Goal: Task Accomplishment & Management: Complete application form

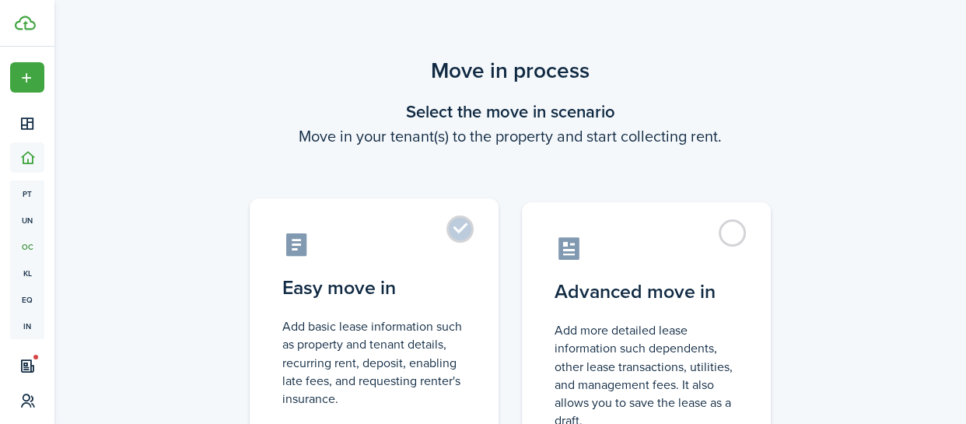
click at [459, 231] on label "Easy move in Add basic lease information such as property and tenant details, r…" at bounding box center [374, 328] width 249 height 260
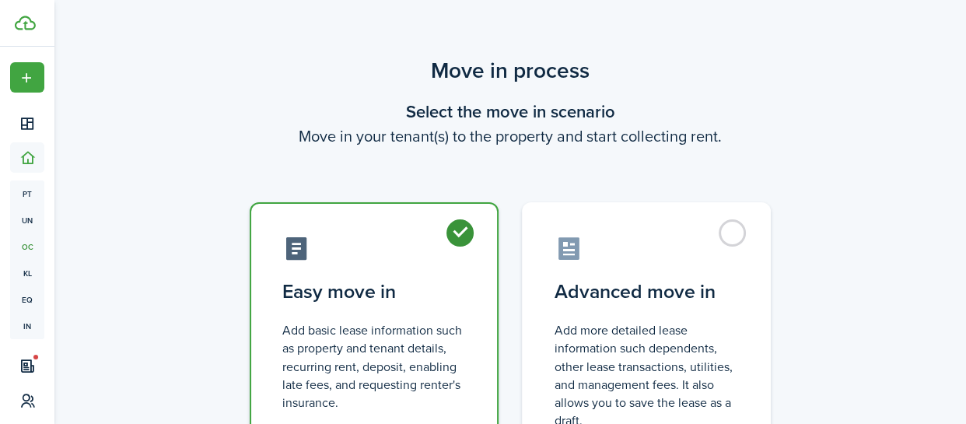
radio input "true"
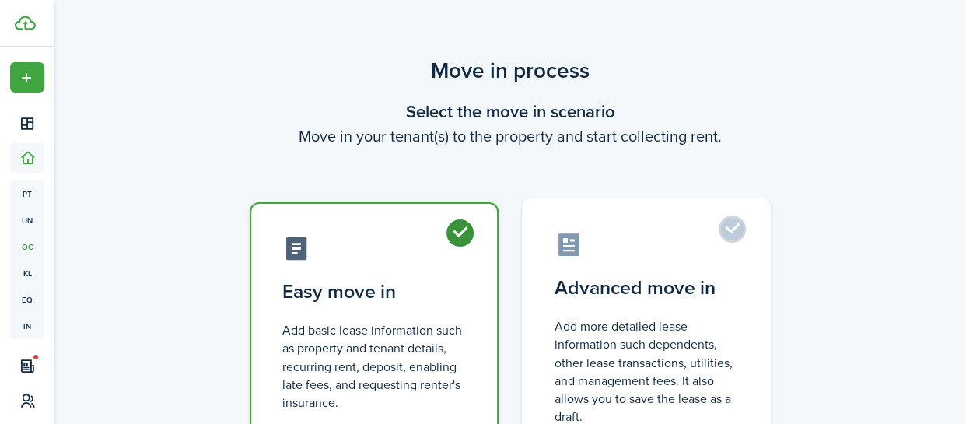
scroll to position [154, 0]
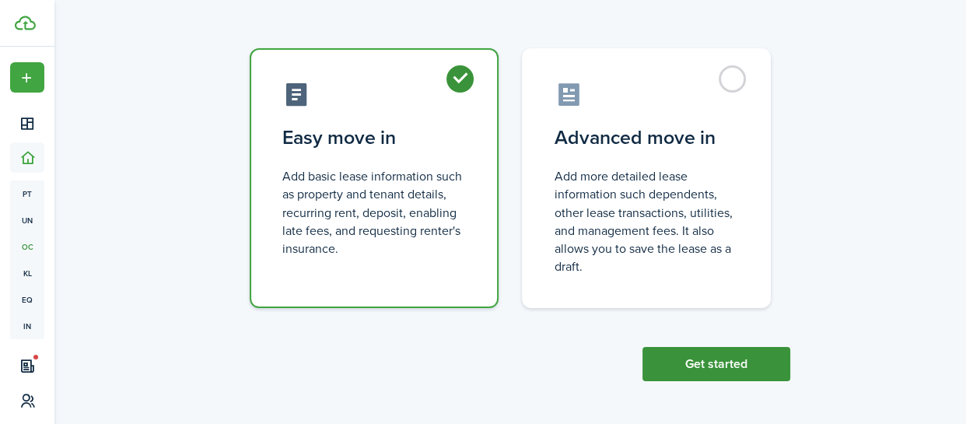
click at [722, 364] on button "Get started" at bounding box center [716, 364] width 148 height 34
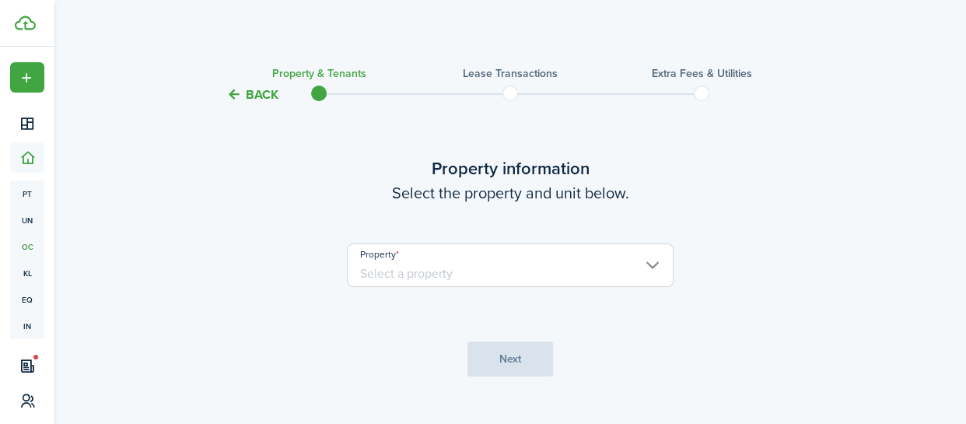
click at [450, 264] on input "Property" at bounding box center [510, 265] width 327 height 44
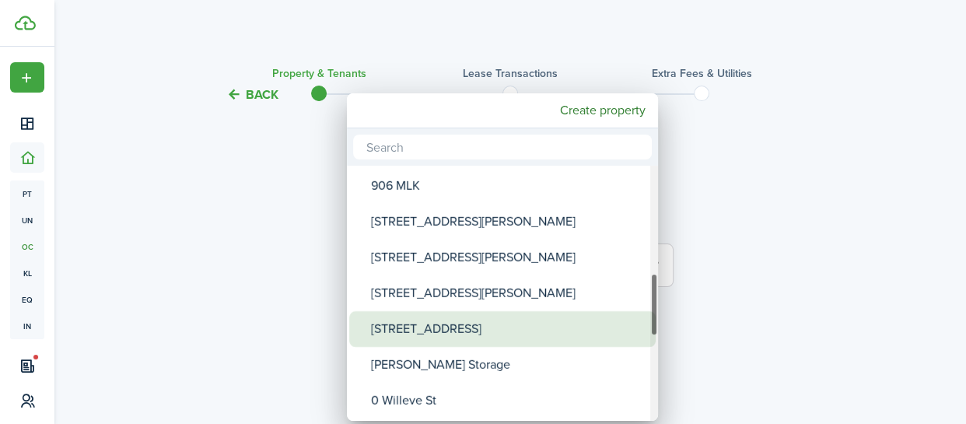
click at [429, 323] on div "[STREET_ADDRESS]" at bounding box center [508, 329] width 275 height 36
type input "[STREET_ADDRESS]"
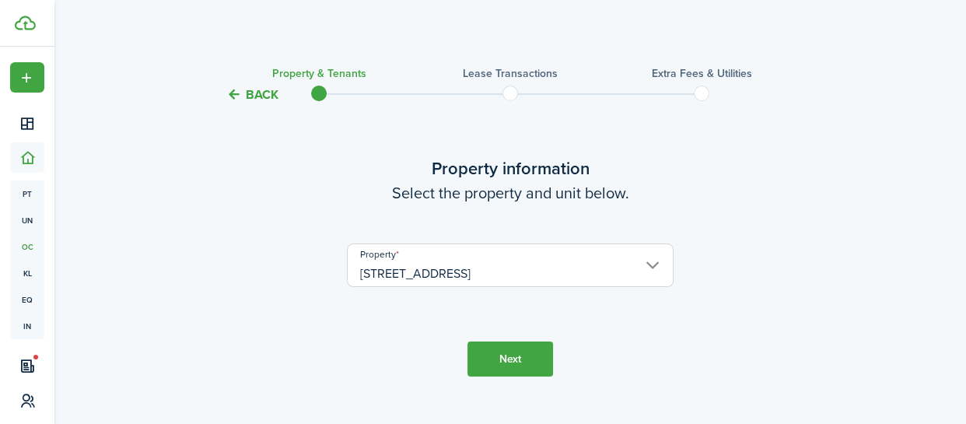
click at [508, 359] on button "Next" at bounding box center [510, 358] width 86 height 35
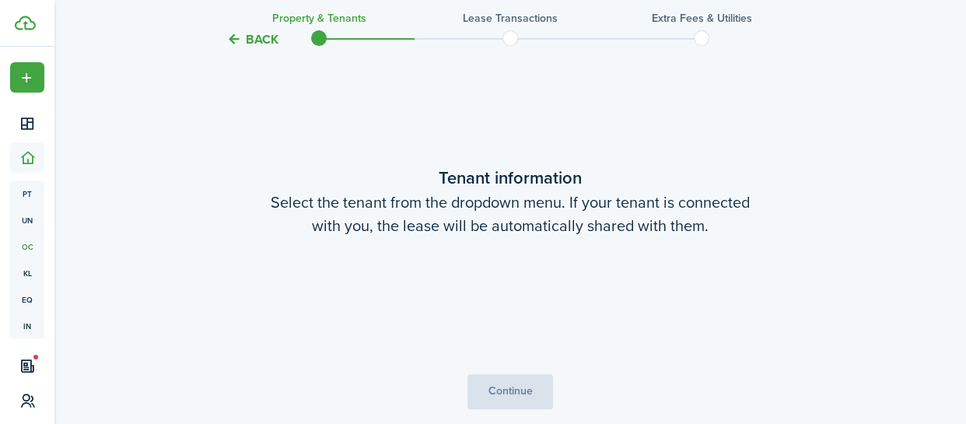
scroll to position [345, 0]
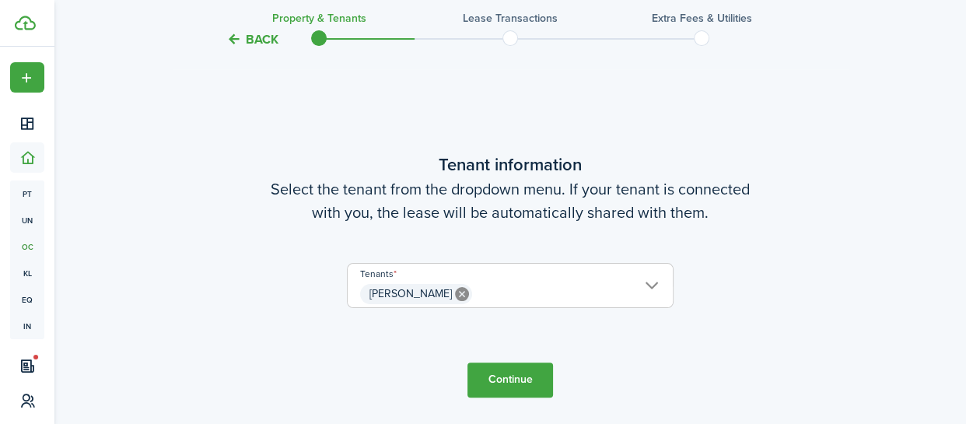
click at [497, 380] on button "Continue" at bounding box center [510, 379] width 86 height 35
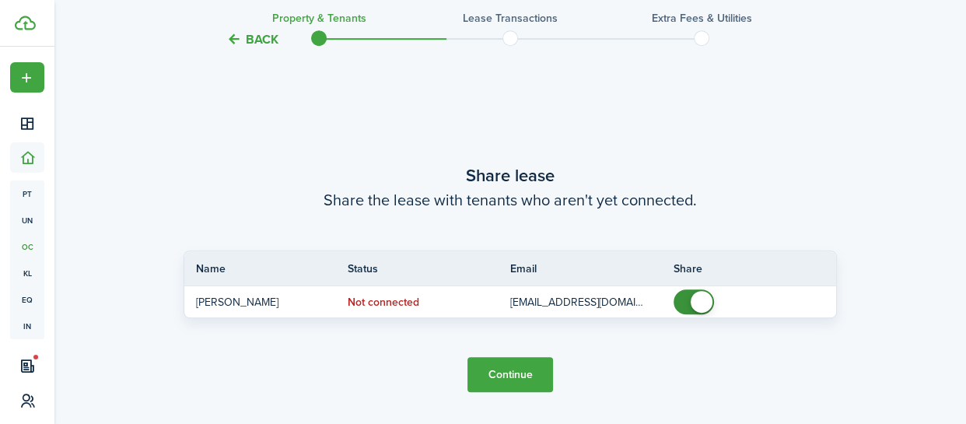
scroll to position [769, 0]
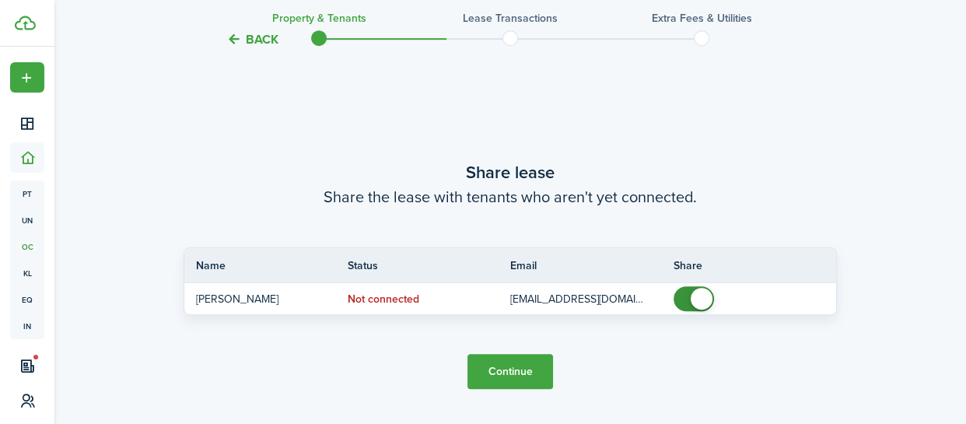
click at [499, 374] on button "Continue" at bounding box center [510, 371] width 86 height 35
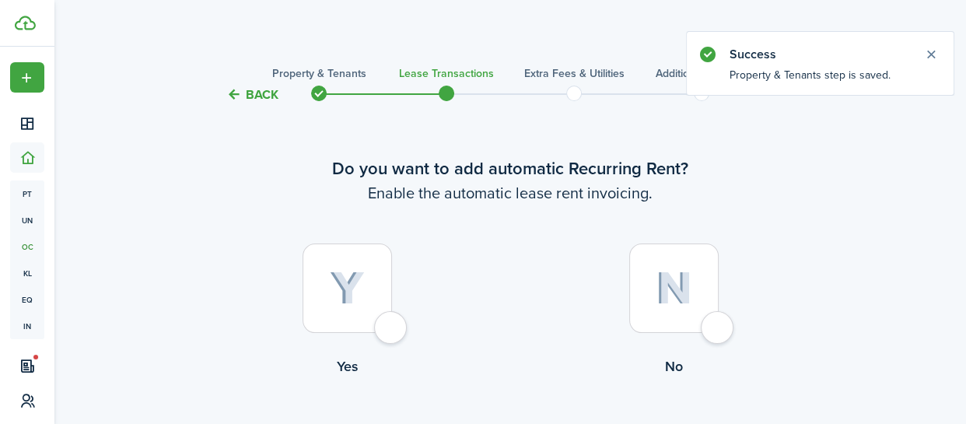
click at [380, 333] on div at bounding box center [347, 287] width 89 height 89
radio input "true"
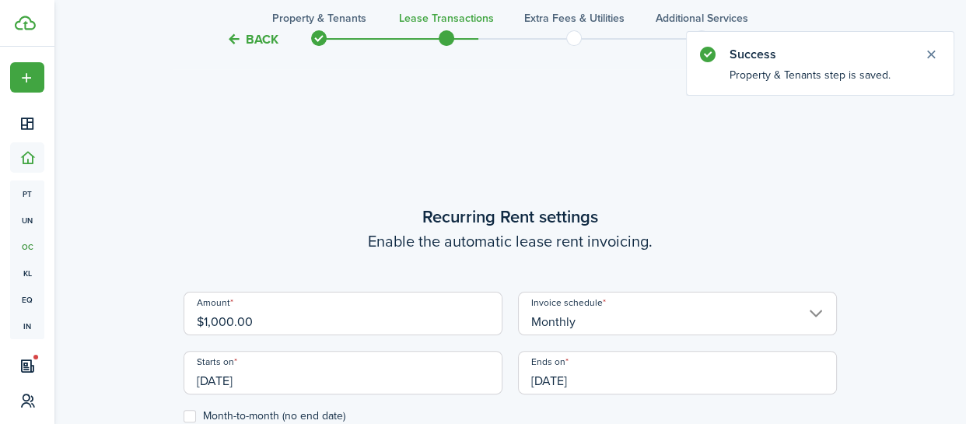
scroll to position [428, 0]
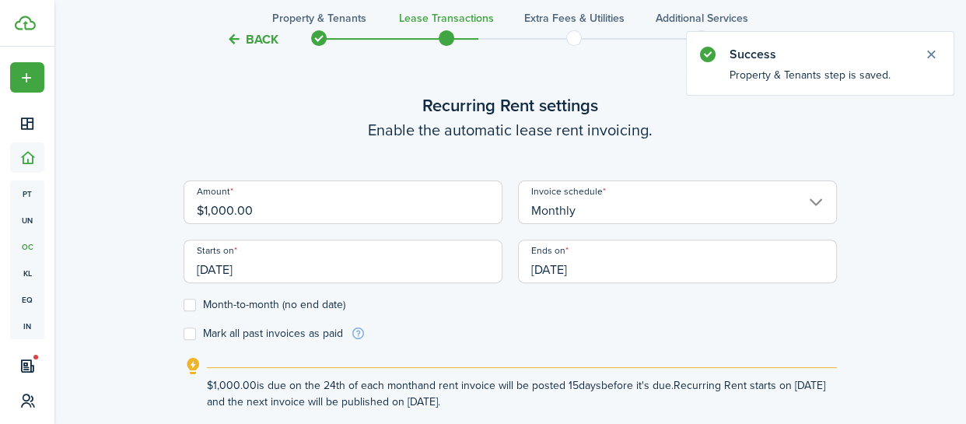
click at [226, 209] on input "$1,000.00" at bounding box center [343, 202] width 319 height 44
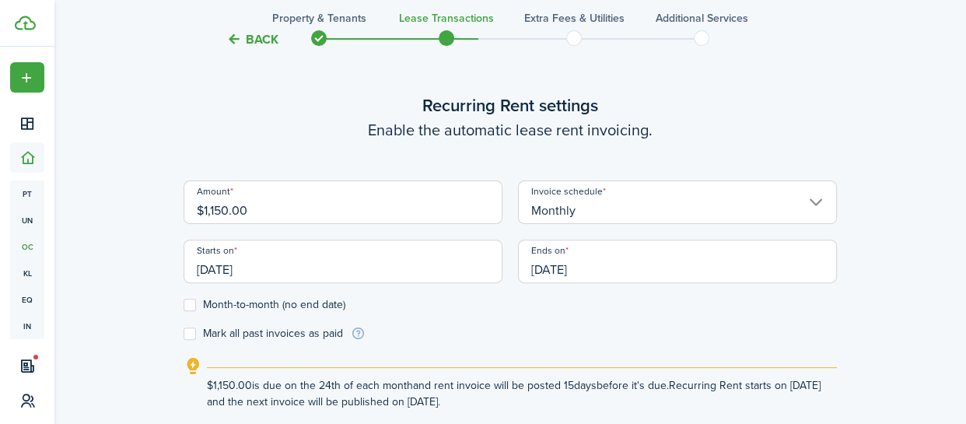
click at [285, 268] on input "[DATE]" at bounding box center [343, 262] width 319 height 44
type input "$1,150.00"
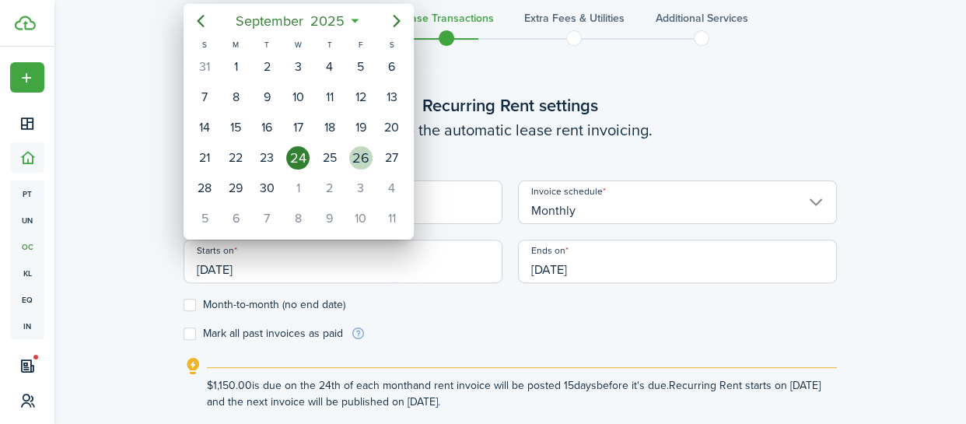
click at [363, 158] on div "26" at bounding box center [360, 157] width 23 height 23
type input "[DATE]"
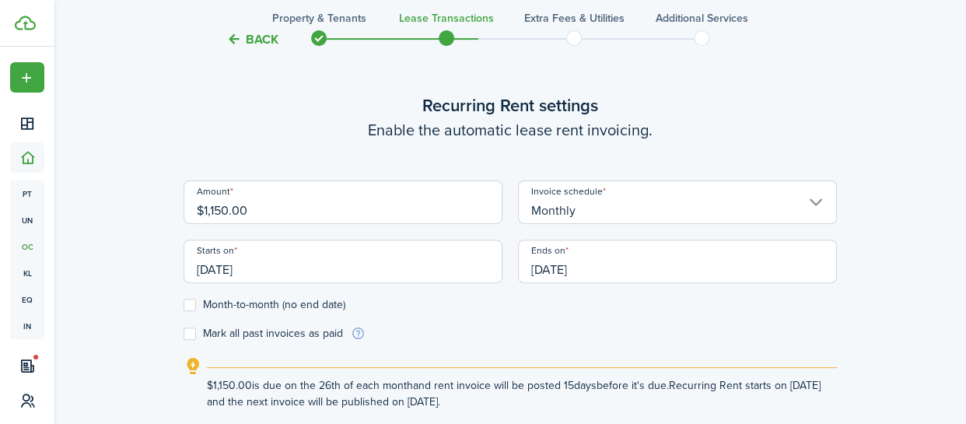
click at [243, 264] on input "[DATE]" at bounding box center [343, 262] width 319 height 44
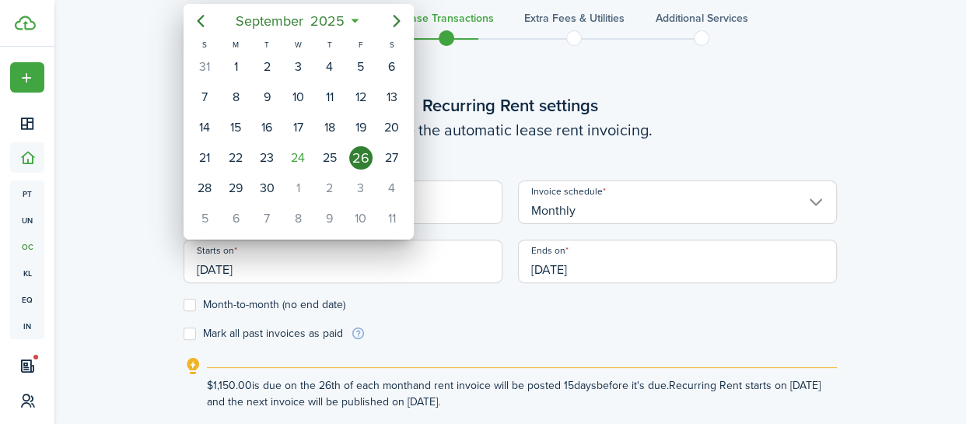
click at [362, 158] on div "26" at bounding box center [360, 157] width 23 height 23
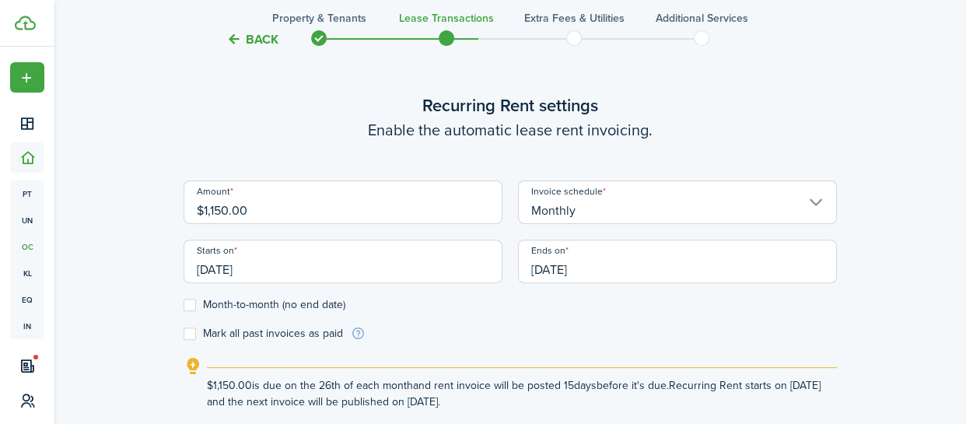
click at [557, 271] on input "[DATE]" at bounding box center [677, 262] width 319 height 44
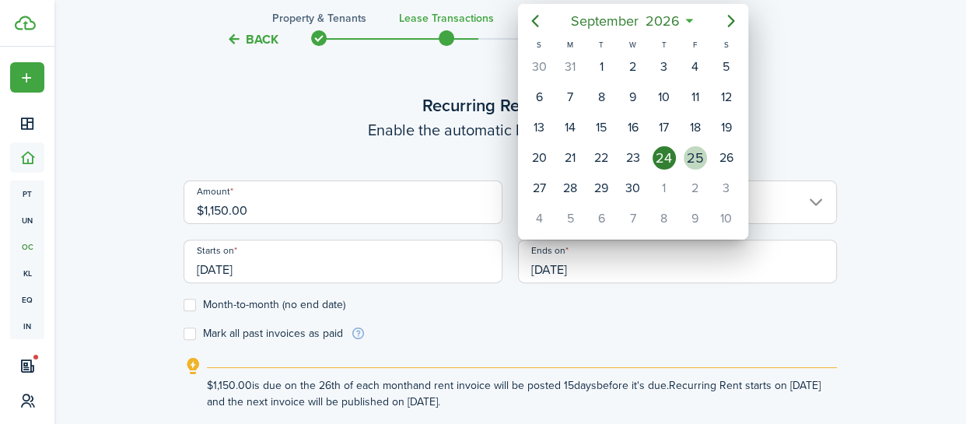
click at [695, 156] on div "25" at bounding box center [695, 157] width 23 height 23
type input "[DATE]"
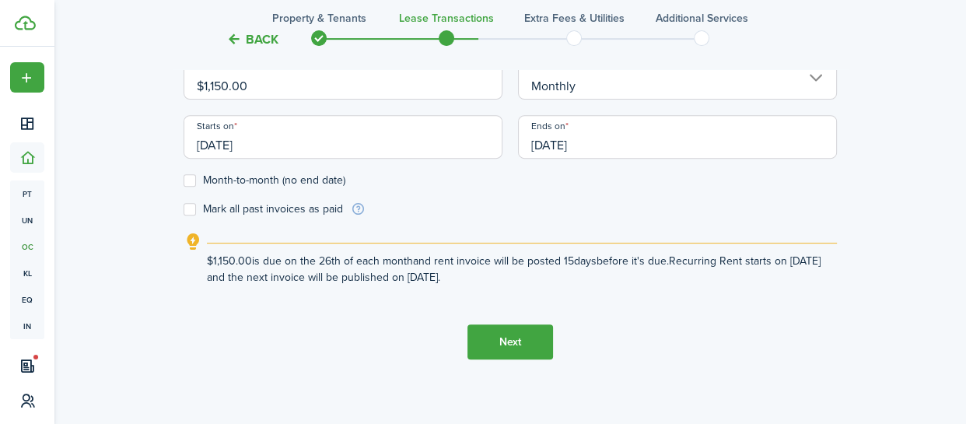
scroll to position [562, 0]
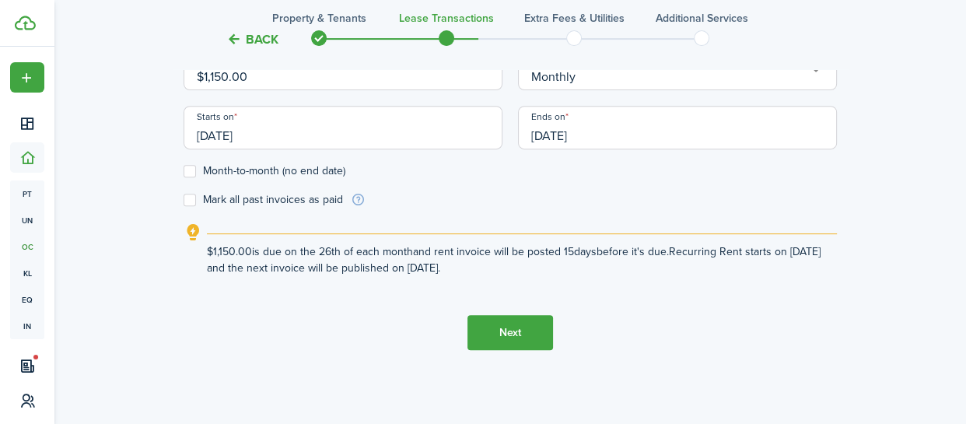
click at [503, 329] on button "Next" at bounding box center [510, 332] width 86 height 35
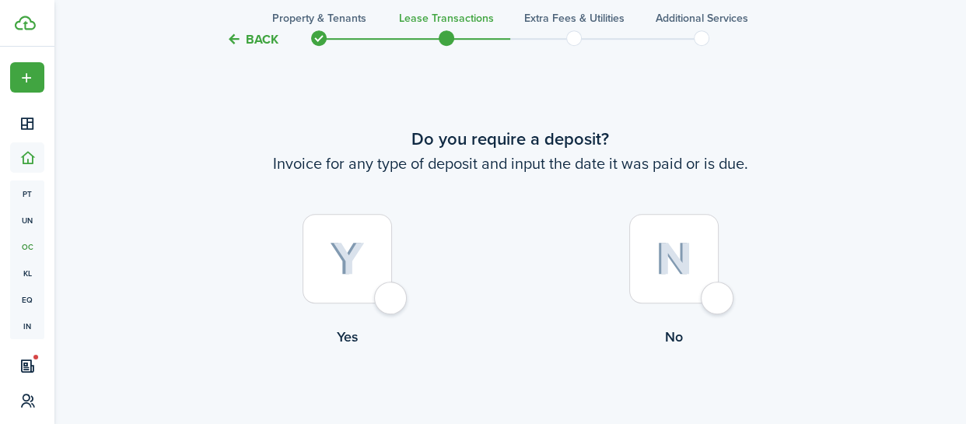
scroll to position [881, 0]
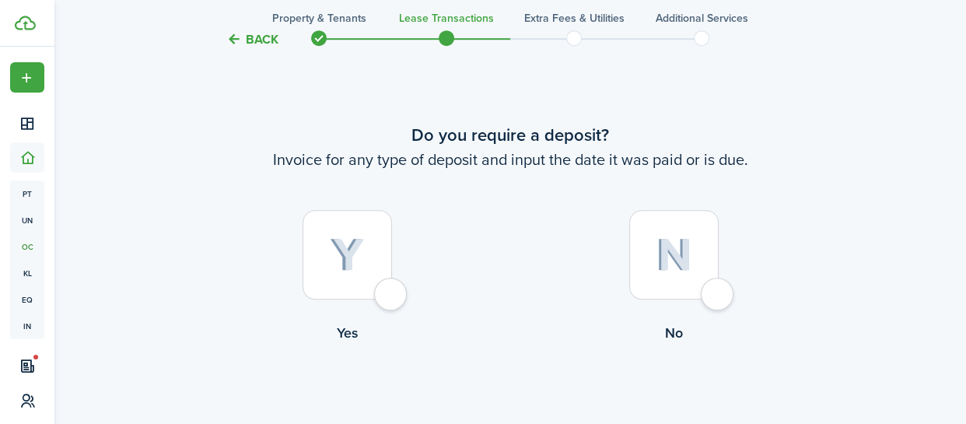
click at [391, 299] on div at bounding box center [347, 254] width 89 height 89
radio input "true"
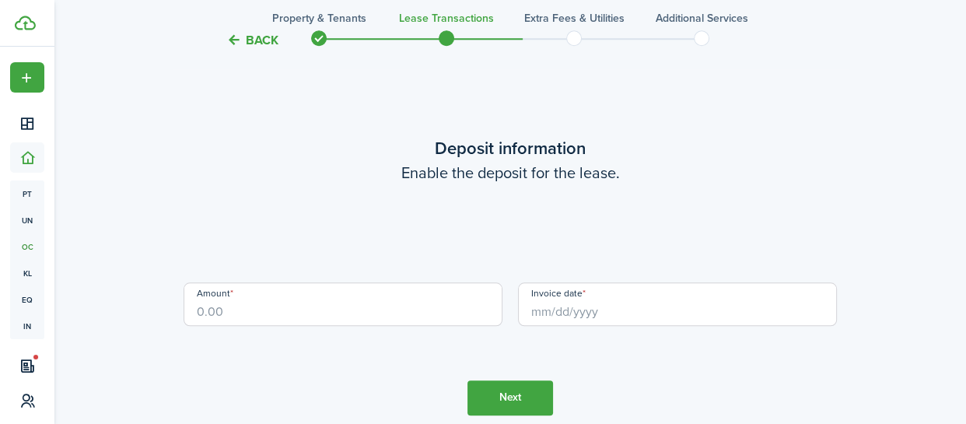
scroll to position [1305, 0]
click at [362, 313] on input "Amount" at bounding box center [343, 303] width 319 height 44
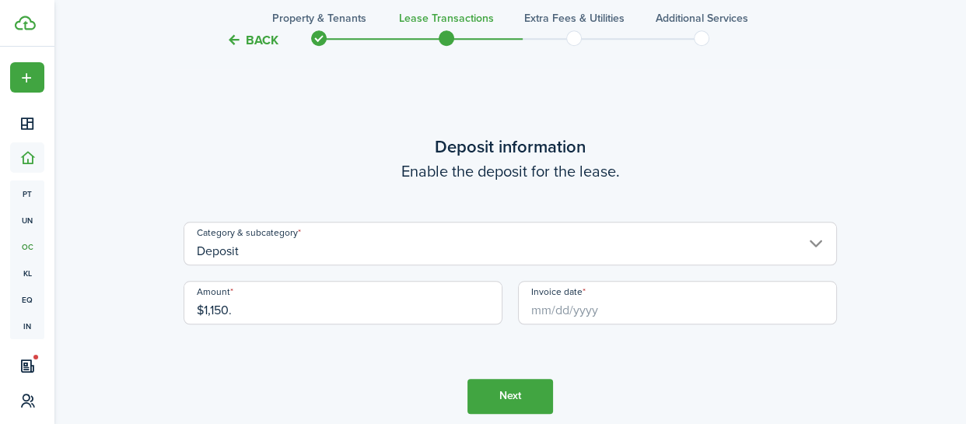
click at [576, 313] on input "Invoice date" at bounding box center [677, 303] width 319 height 44
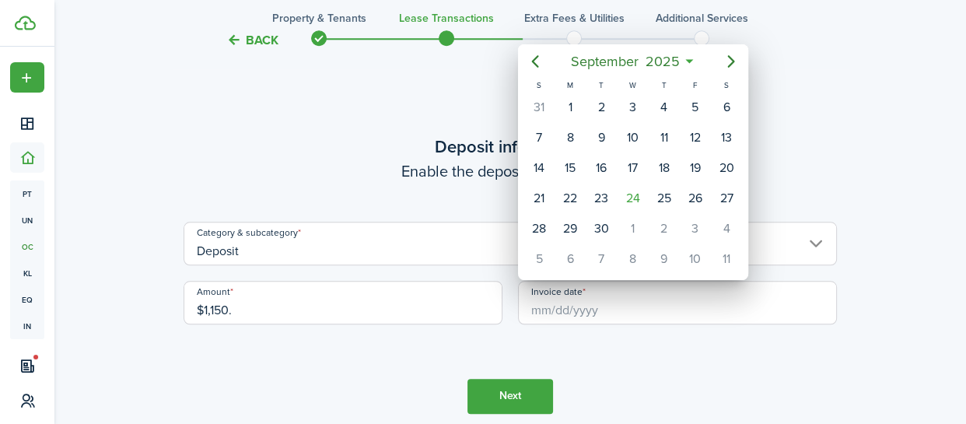
type input "$1,150.00"
click at [666, 195] on div "25" at bounding box center [663, 198] width 23 height 23
type input "[DATE]"
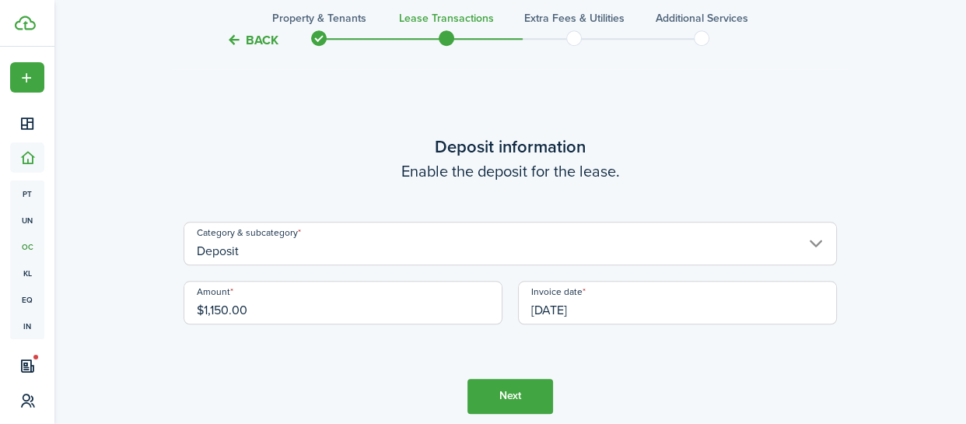
click at [503, 394] on button "Next" at bounding box center [510, 396] width 86 height 35
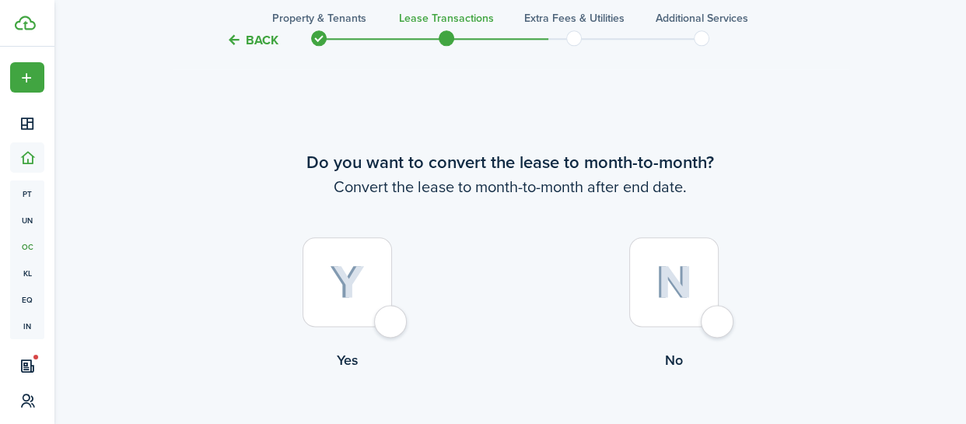
scroll to position [1728, 0]
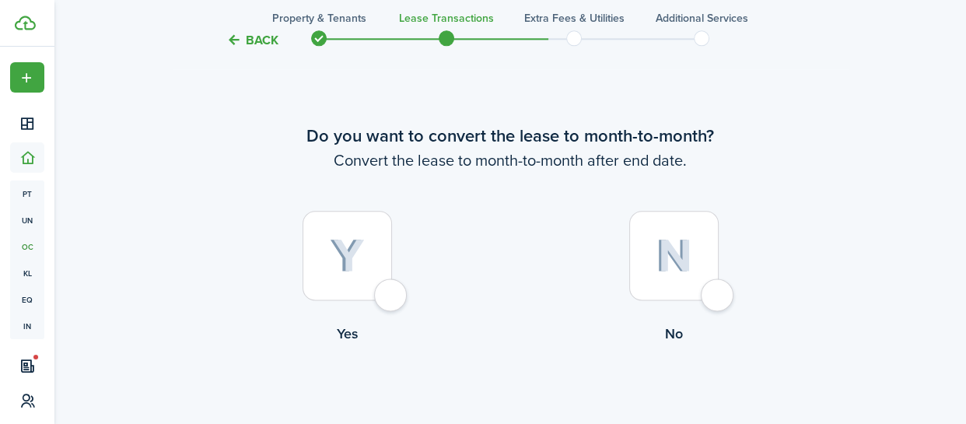
click at [392, 297] on div at bounding box center [347, 255] width 89 height 89
radio input "true"
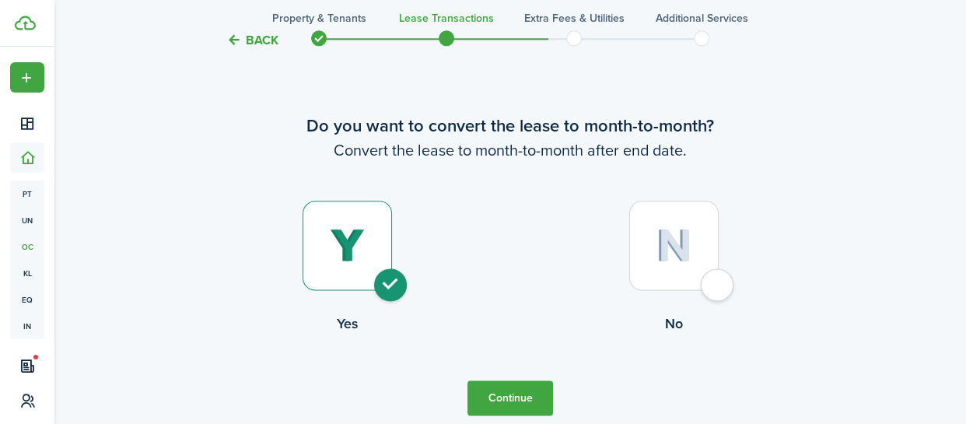
scroll to position [1797, 0]
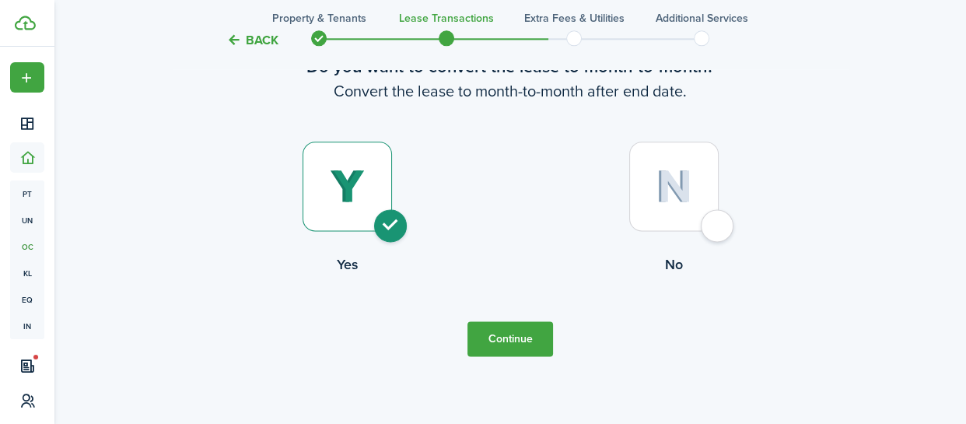
click at [496, 338] on button "Continue" at bounding box center [510, 338] width 86 height 35
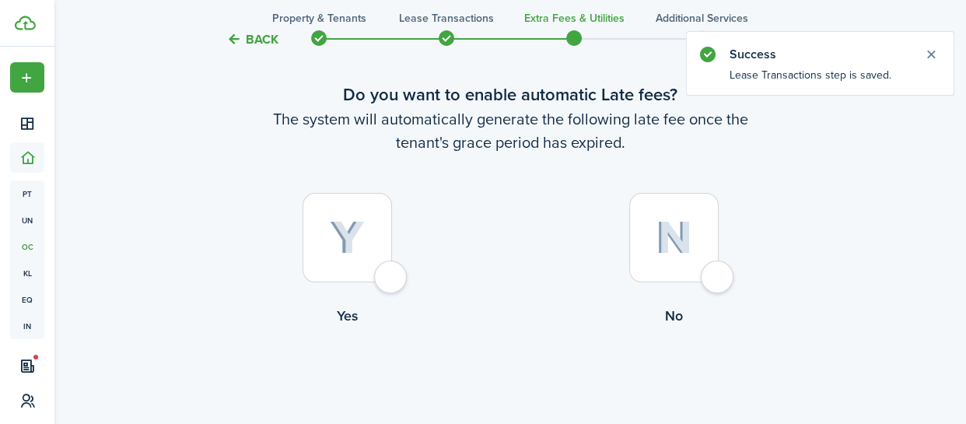
scroll to position [132, 0]
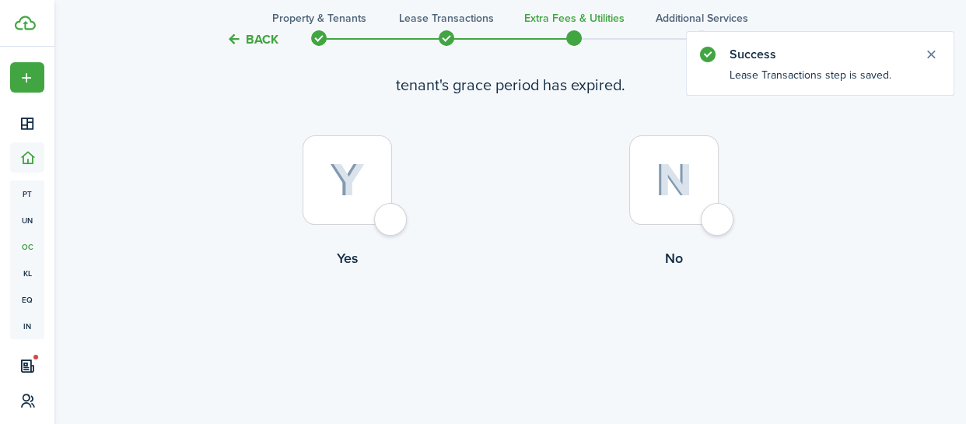
click at [392, 214] on div at bounding box center [347, 179] width 89 height 89
radio input "true"
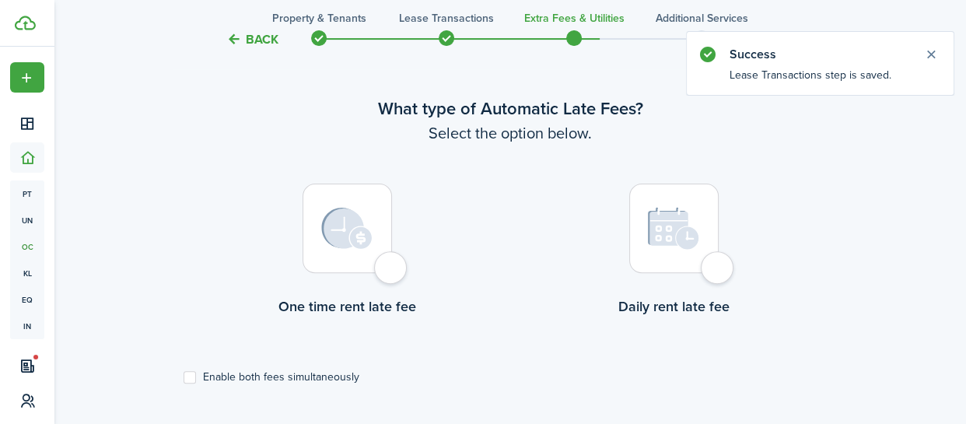
scroll to position [451, 0]
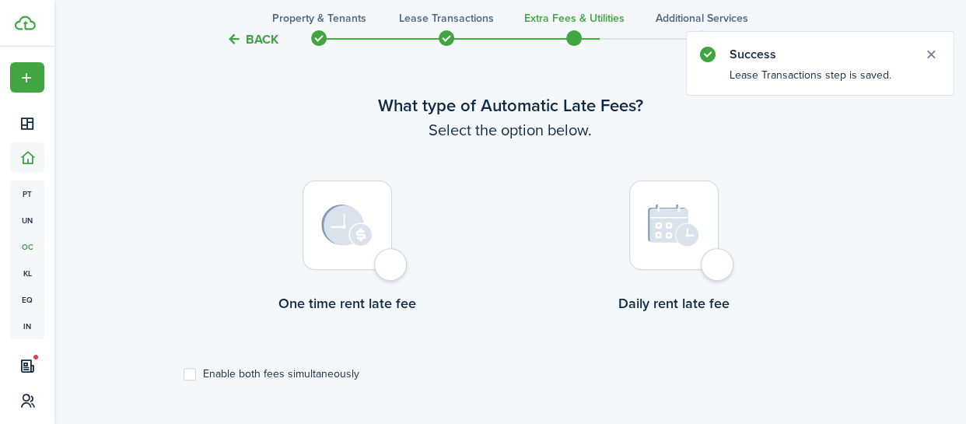
click at [188, 375] on label "Enable both fees simultaneously" at bounding box center [272, 374] width 176 height 12
click at [184, 375] on input "Enable both fees simultaneously" at bounding box center [183, 374] width 1 height 1
checkbox input "true"
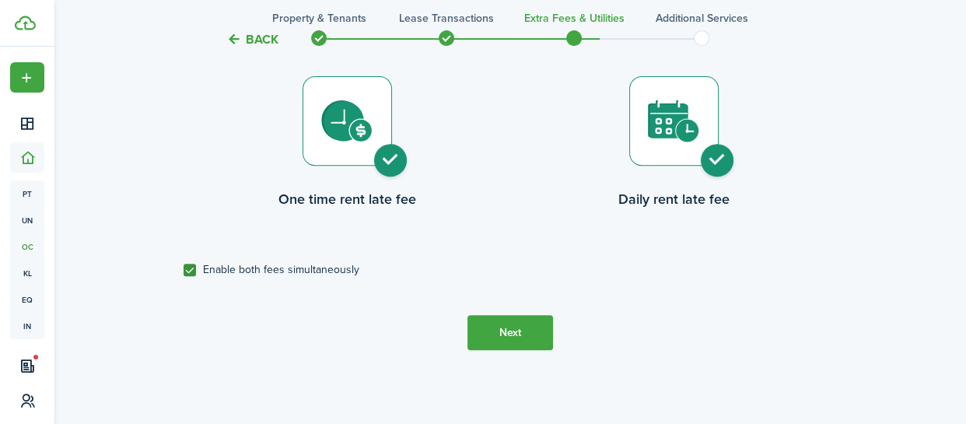
click at [503, 330] on button "Next" at bounding box center [510, 332] width 86 height 35
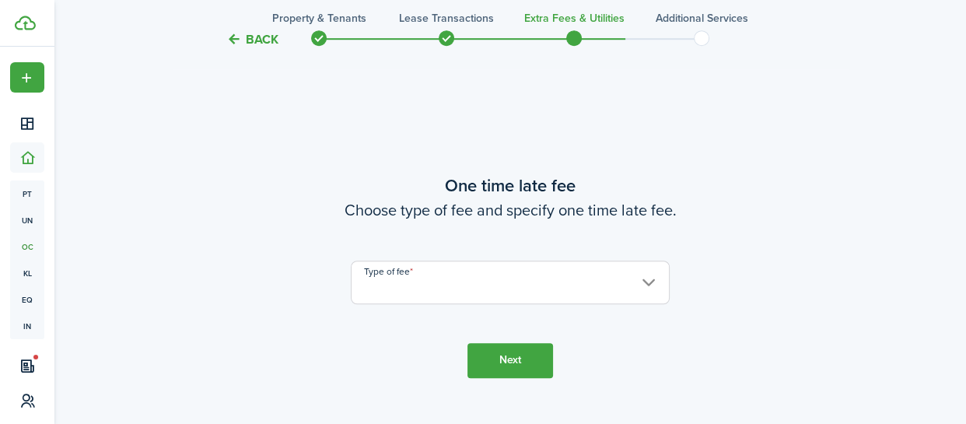
scroll to position [875, 0]
click at [464, 284] on input "Type of fee" at bounding box center [510, 281] width 319 height 44
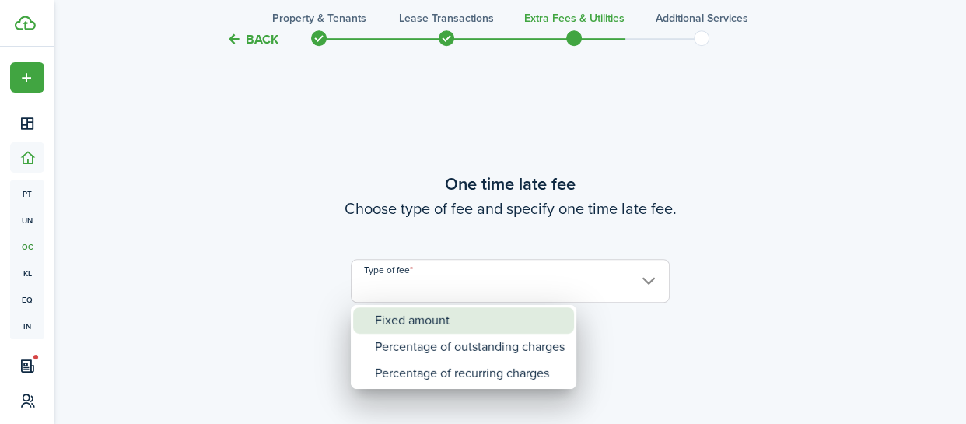
click at [442, 317] on div "Fixed amount" at bounding box center [470, 320] width 190 height 26
type input "Fixed amount"
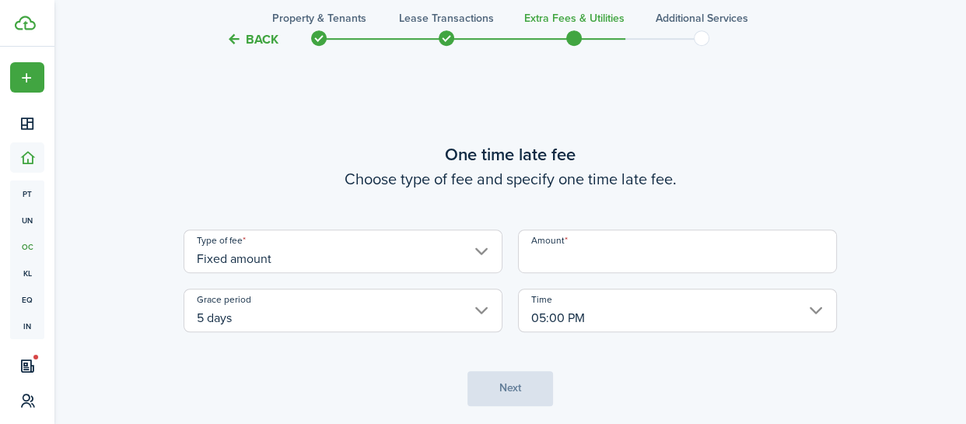
click at [583, 255] on input "Amount" at bounding box center [677, 251] width 319 height 44
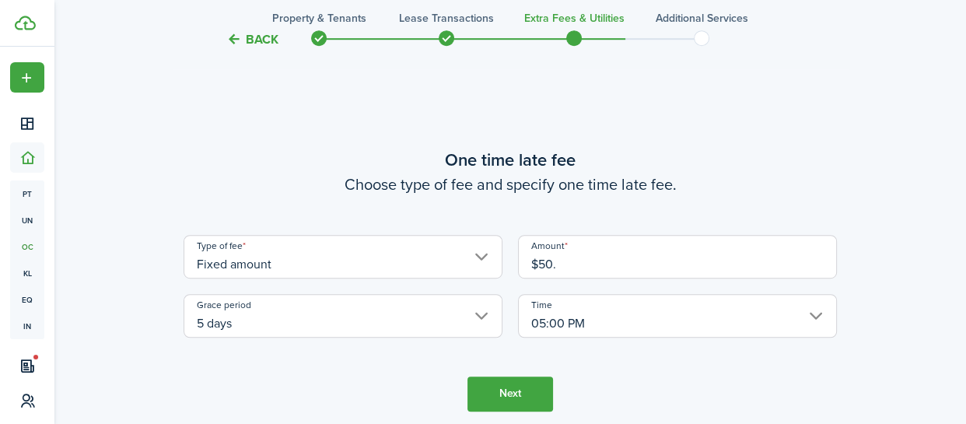
scroll to position [868, 0]
click at [574, 334] on input "05:00 PM" at bounding box center [677, 318] width 319 height 44
type input "$50.00"
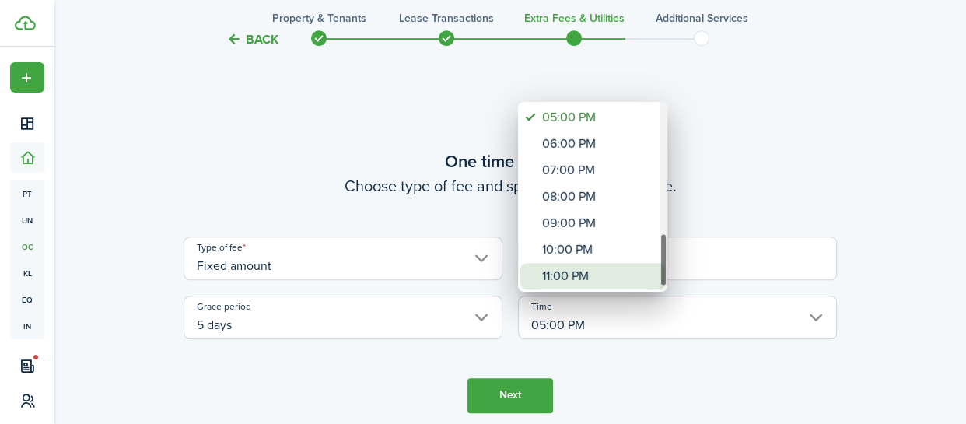
click at [579, 277] on div "11:00 PM" at bounding box center [599, 276] width 114 height 26
type input "11:00 PM"
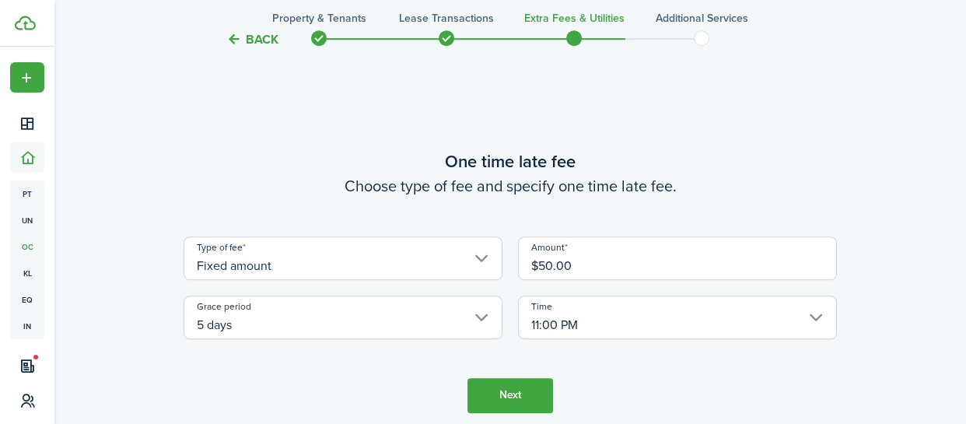
click at [502, 394] on button "Next" at bounding box center [510, 395] width 86 height 35
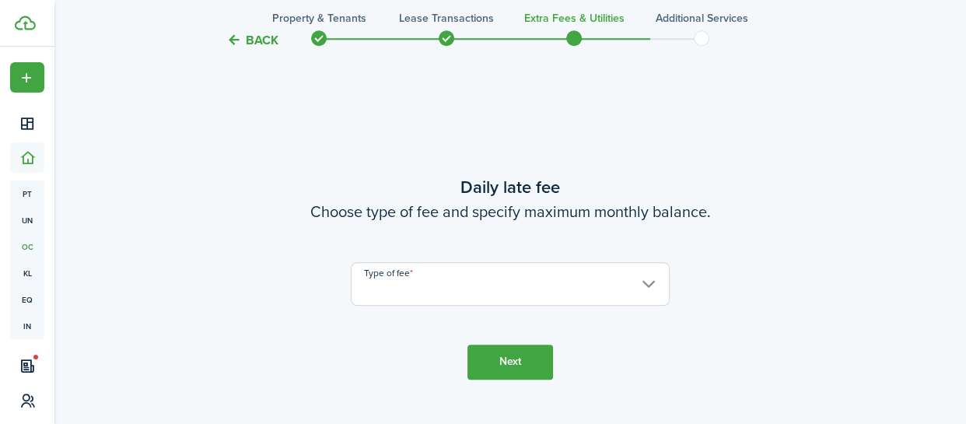
scroll to position [1299, 0]
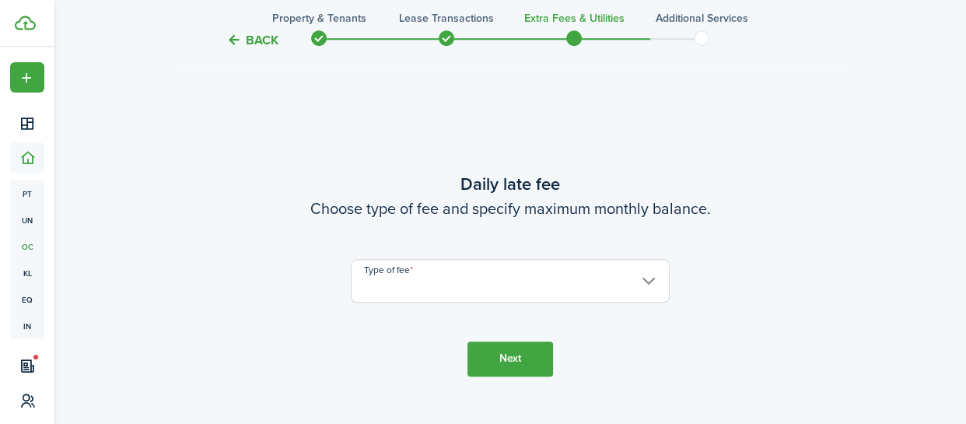
click at [569, 280] on input "Type of fee" at bounding box center [510, 281] width 319 height 44
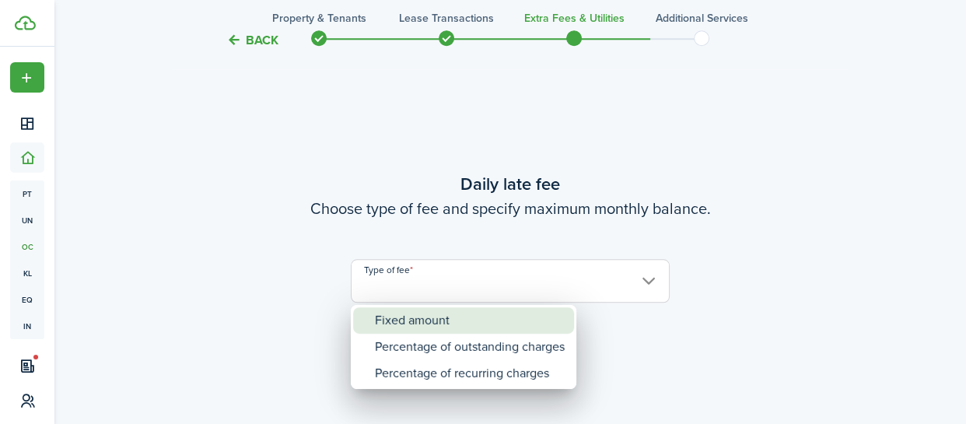
click at [478, 318] on div "Fixed amount" at bounding box center [470, 320] width 190 height 26
type input "Fixed amount"
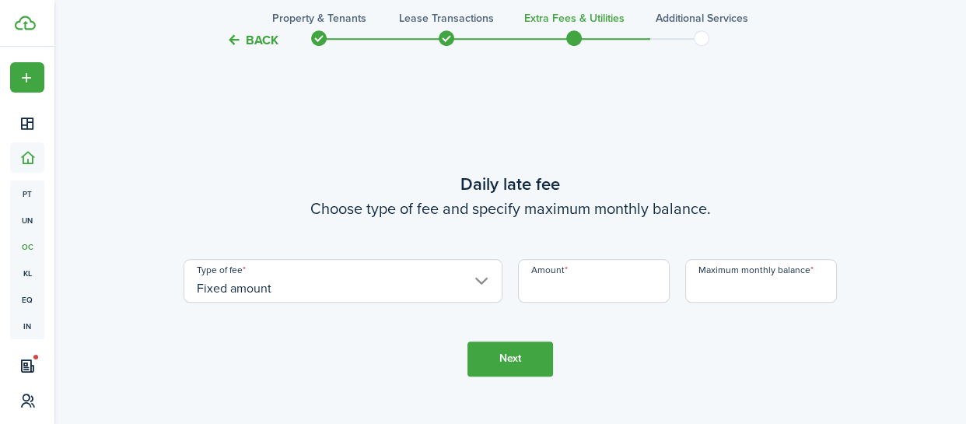
click at [565, 287] on input "Amount" at bounding box center [594, 281] width 152 height 44
type input "$5.00"
click at [745, 293] on input "Maximum monthly balance" at bounding box center [761, 281] width 152 height 44
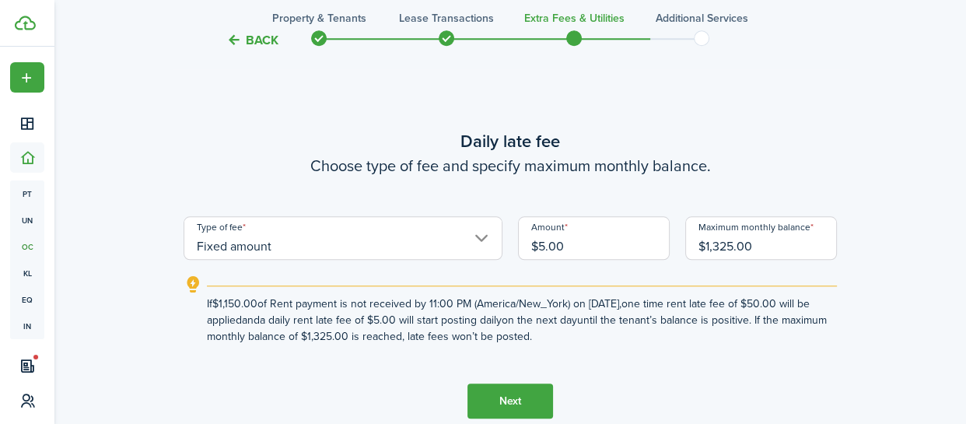
type input "$1,325.00"
click at [506, 399] on button "Next" at bounding box center [510, 400] width 86 height 35
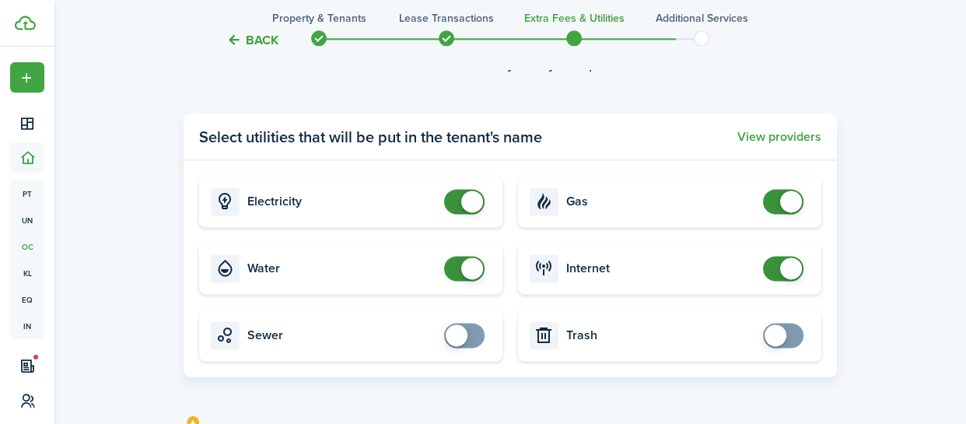
scroll to position [1840, 0]
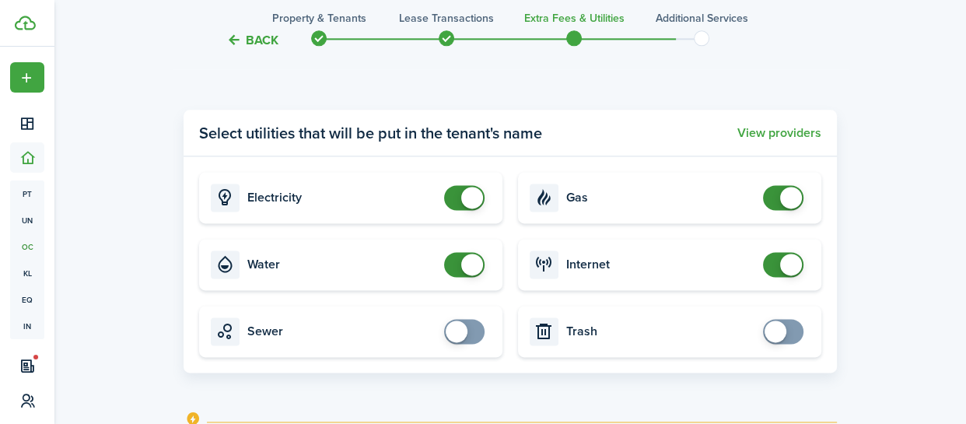
checkbox input "false"
click at [473, 264] on span at bounding box center [472, 265] width 22 height 22
checkbox input "false"
click at [789, 192] on span at bounding box center [791, 198] width 22 height 22
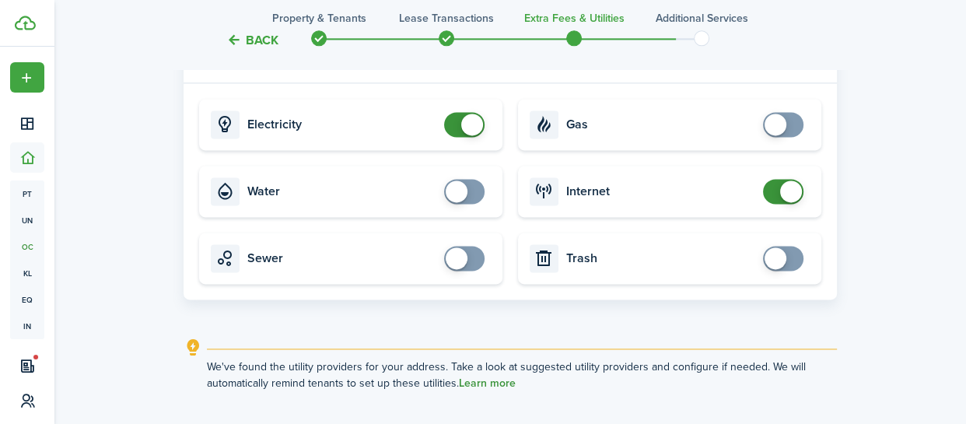
scroll to position [2027, 0]
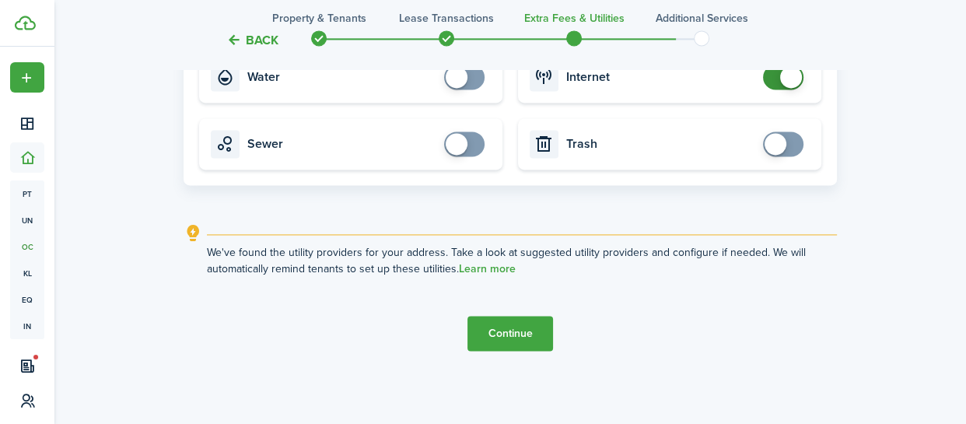
click at [500, 334] on button "Continue" at bounding box center [510, 333] width 86 height 35
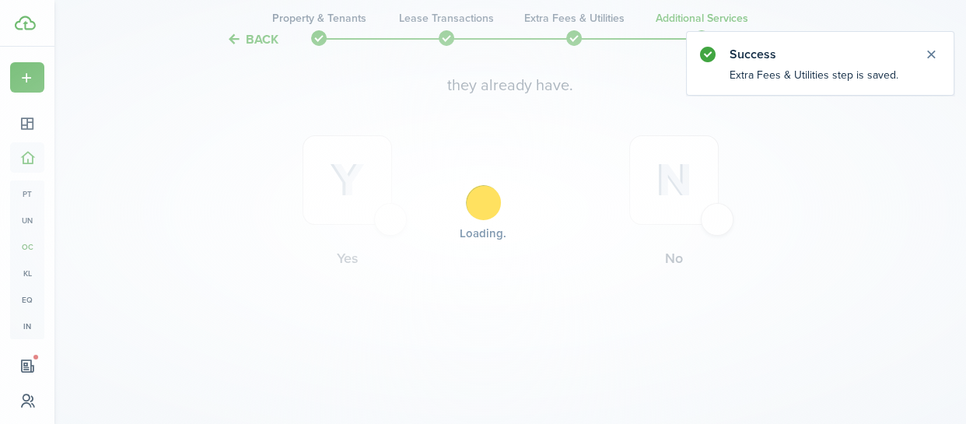
scroll to position [0, 0]
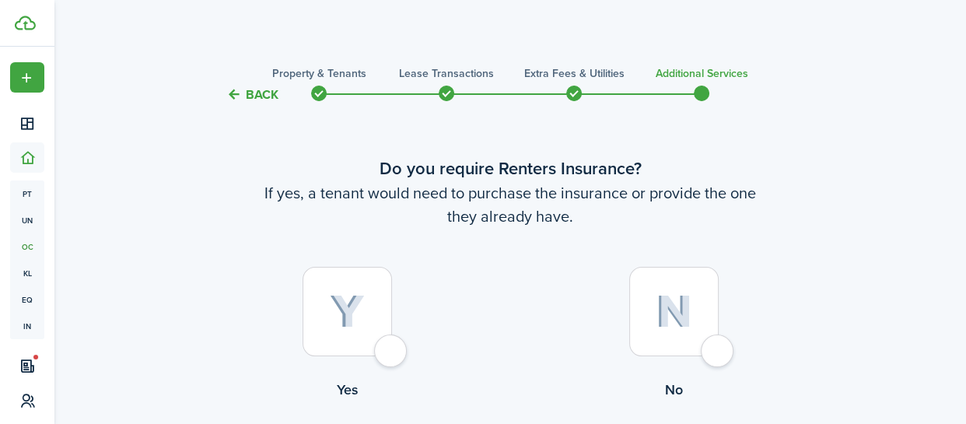
click at [719, 349] on div at bounding box center [673, 311] width 89 height 89
radio input "true"
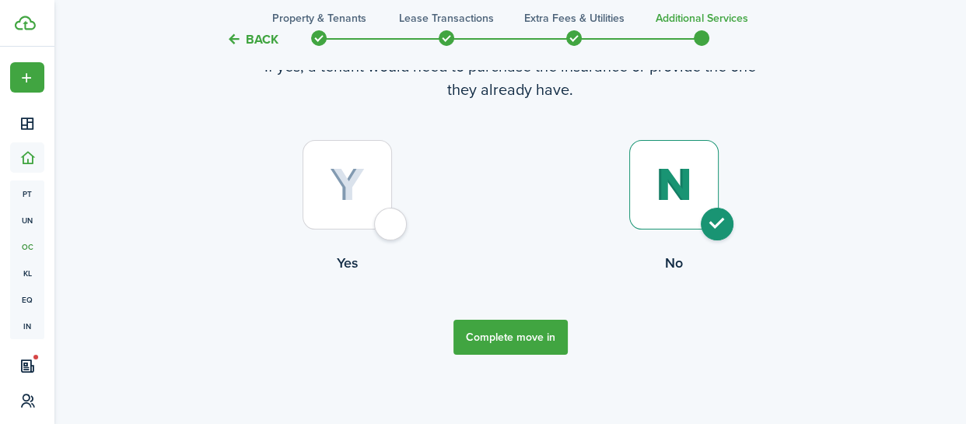
scroll to position [132, 0]
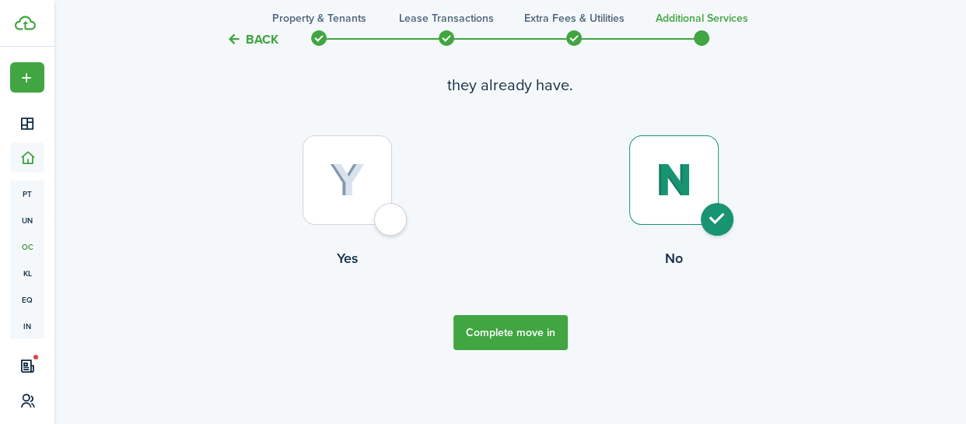
click at [474, 333] on button "Complete move in" at bounding box center [510, 332] width 114 height 35
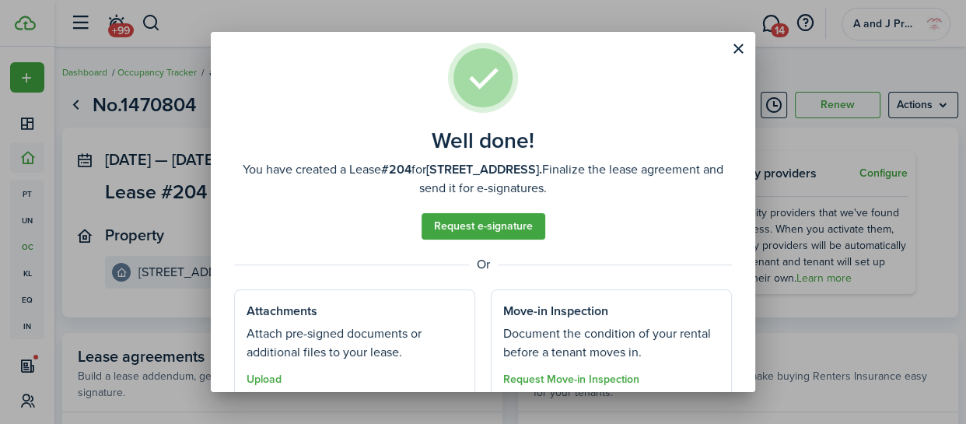
scroll to position [80, 0]
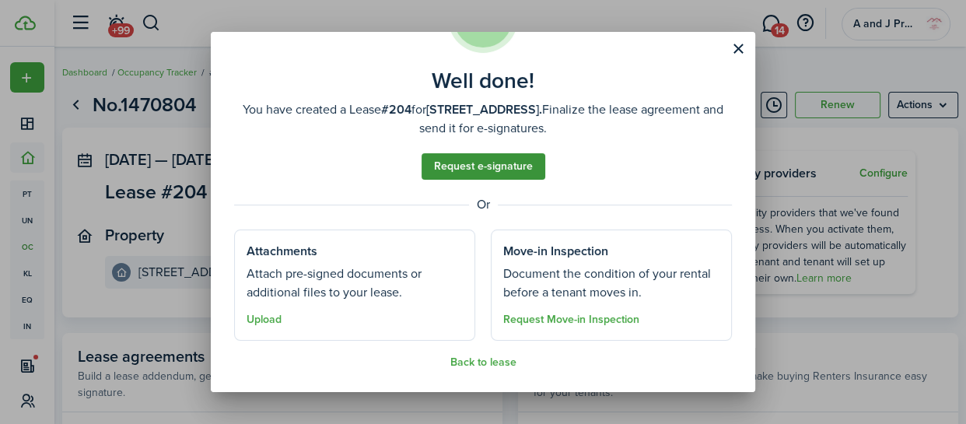
click at [480, 165] on link "Request e-signature" at bounding box center [484, 166] width 124 height 26
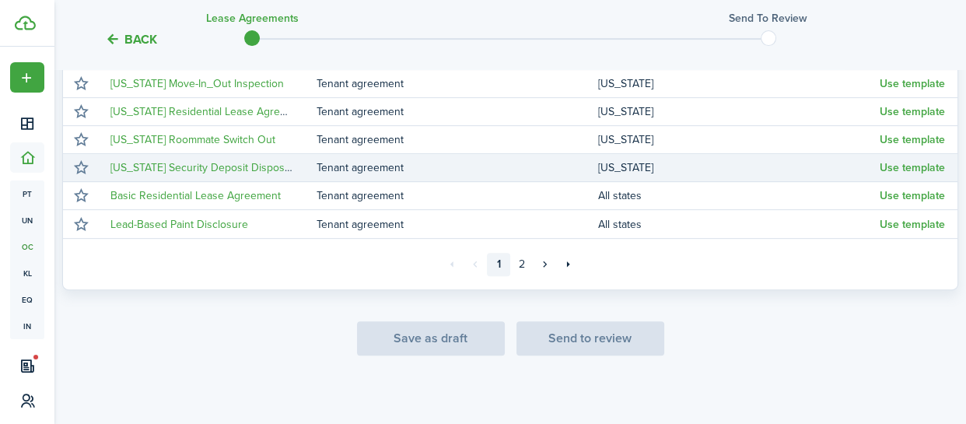
scroll to position [485, 0]
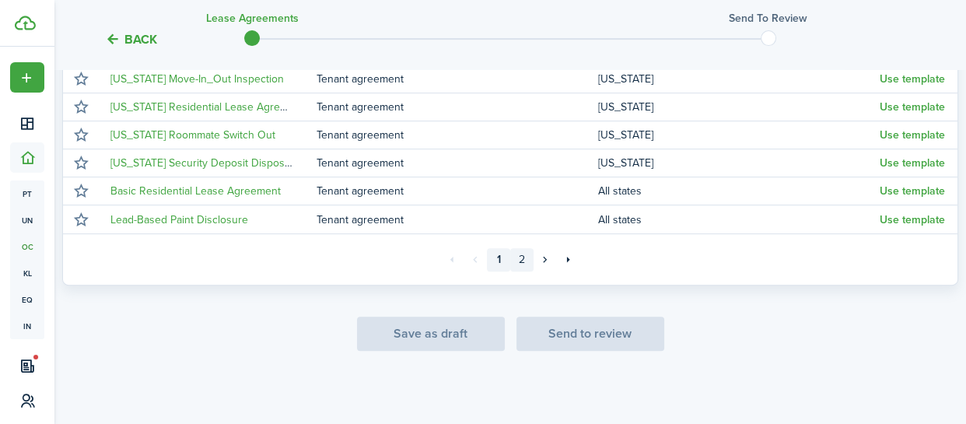
click at [525, 256] on link "2" at bounding box center [521, 259] width 23 height 23
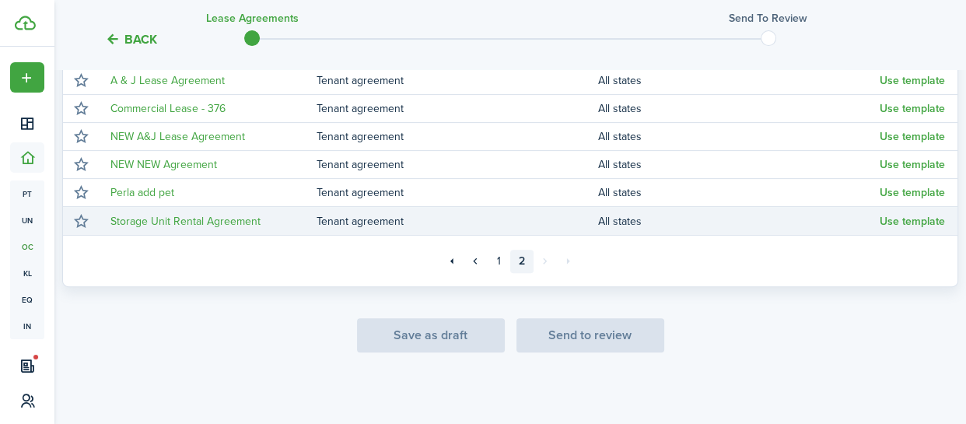
scroll to position [429, 0]
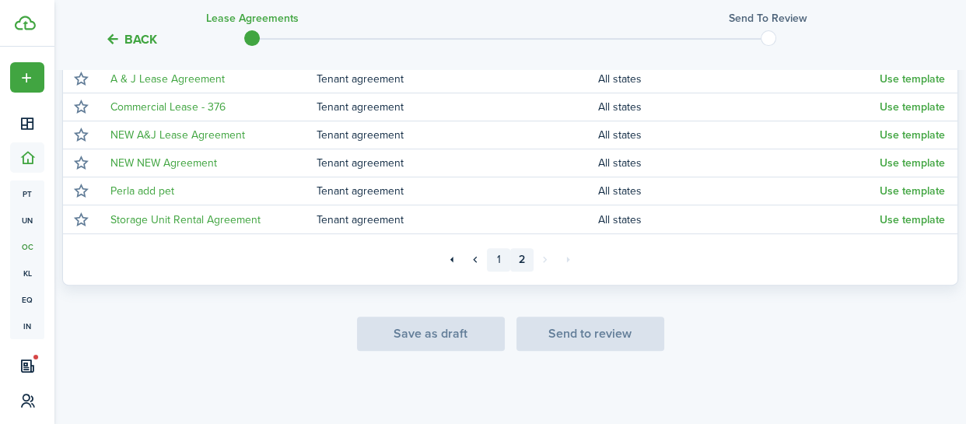
click at [498, 259] on link "1" at bounding box center [498, 259] width 23 height 23
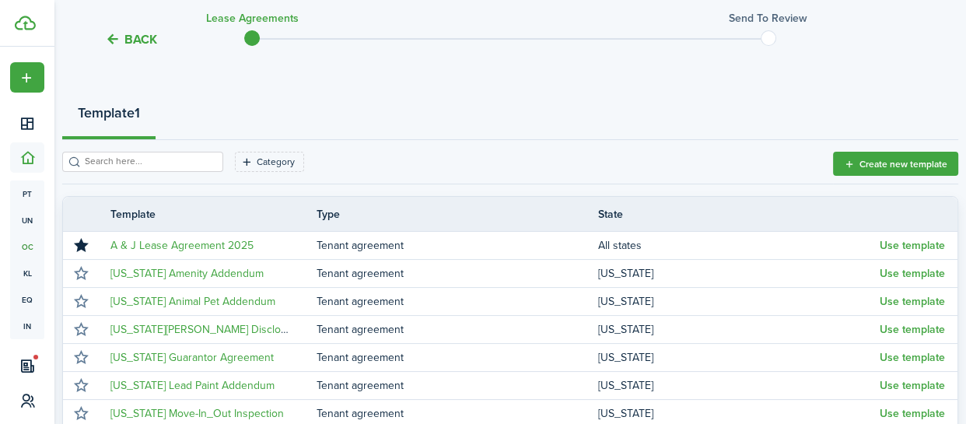
scroll to position [140, 0]
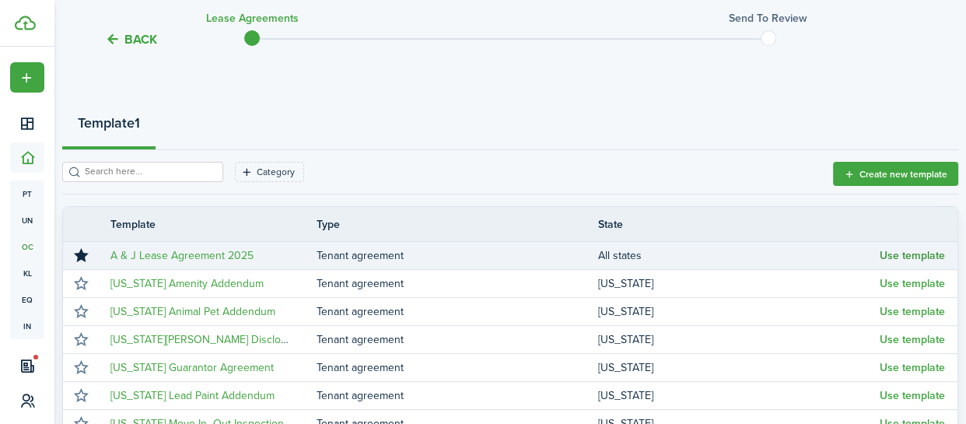
click at [883, 255] on button "Use template" at bounding box center [912, 256] width 65 height 12
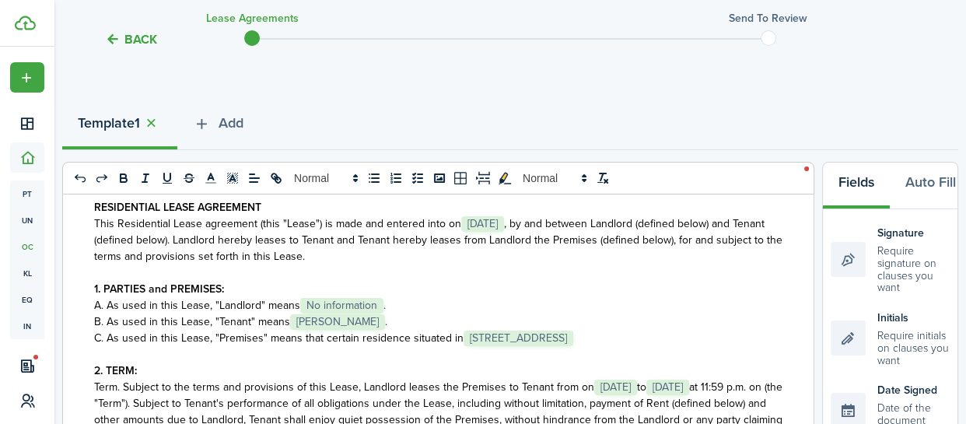
scroll to position [126, 0]
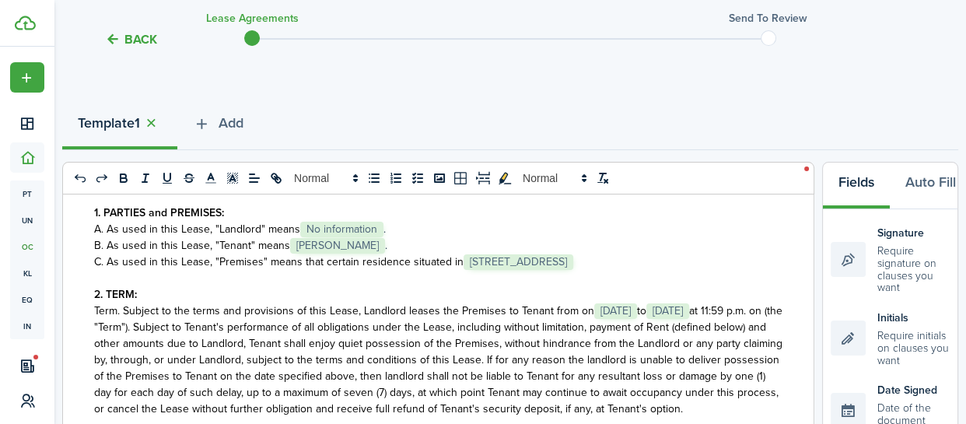
click at [381, 227] on p "A. As used in this Lease, "Landlord" means ﻿ No information ﻿." at bounding box center [438, 229] width 688 height 16
click at [652, 261] on p "C. As used in this Lease, "Premises" means that certain residence situated in ﻿…" at bounding box center [438, 262] width 688 height 16
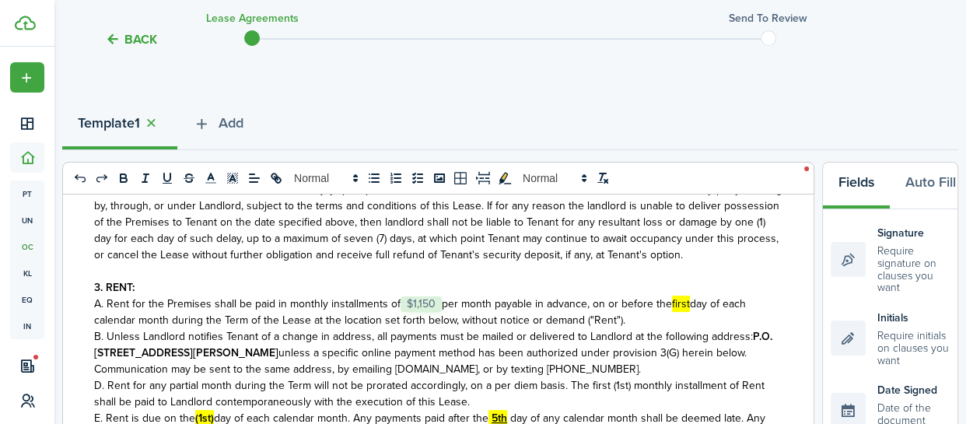
scroll to position [281, 0]
click at [693, 300] on span "day of each calendar month during the Term of the Lease at the location set for…" at bounding box center [420, 311] width 652 height 33
click at [669, 302] on span "A. Rent for the Premises shall be paid in monthly installments of ﻿﻿﻿ $1,150 ﻿﻿…" at bounding box center [423, 311] width 659 height 33
click at [694, 301] on span "A. Rent for the Premises shall be paid in monthly installments of ﻿﻿﻿ $1,150 ﻿﻿…" at bounding box center [425, 311] width 662 height 33
drag, startPoint x: 670, startPoint y: 302, endPoint x: 694, endPoint y: 299, distance: 23.5
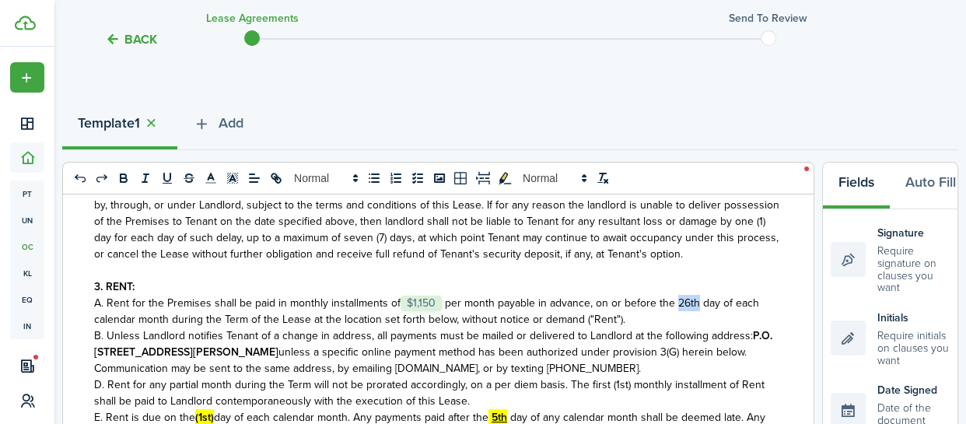
click at [694, 299] on span "A. Rent for the Premises shall be paid in monthly installments of ﻿﻿﻿ $1,150 ﻿﻿…" at bounding box center [426, 311] width 665 height 33
click at [555, 292] on p "3. RENT:" at bounding box center [438, 286] width 688 height 16
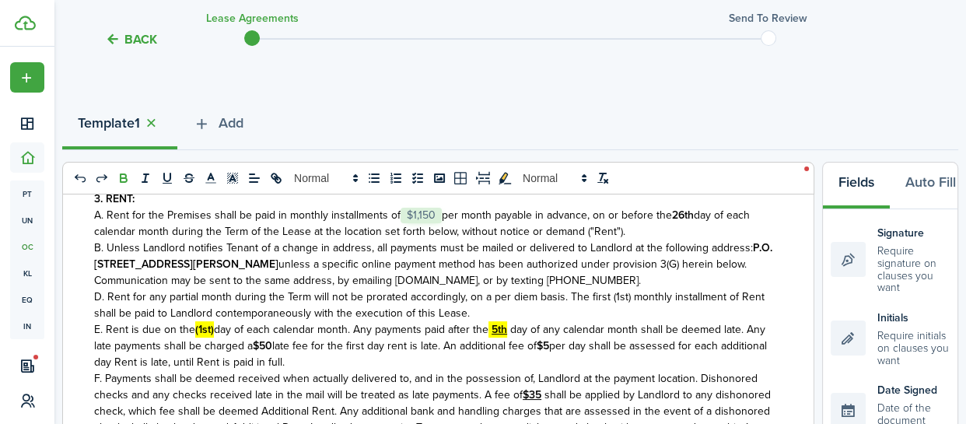
scroll to position [373, 0]
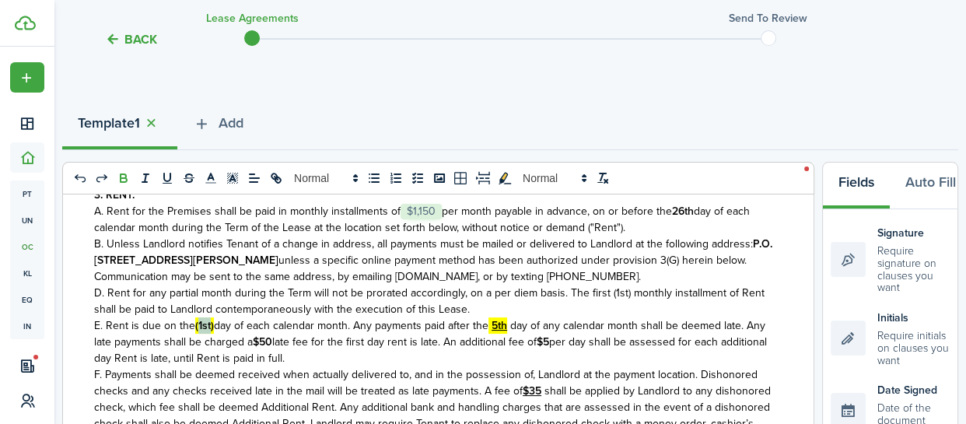
drag, startPoint x: 199, startPoint y: 327, endPoint x: 212, endPoint y: 330, distance: 12.8
click at [212, 330] on strong "(1st)" at bounding box center [204, 325] width 19 height 16
click at [508, 323] on u "5th" at bounding box center [503, 325] width 16 height 16
drag, startPoint x: 494, startPoint y: 324, endPoint x: 515, endPoint y: 327, distance: 21.1
click at [515, 327] on p "E. Rent is due on the 26th day of each calendar month. Any payments paid after …" at bounding box center [438, 341] width 688 height 49
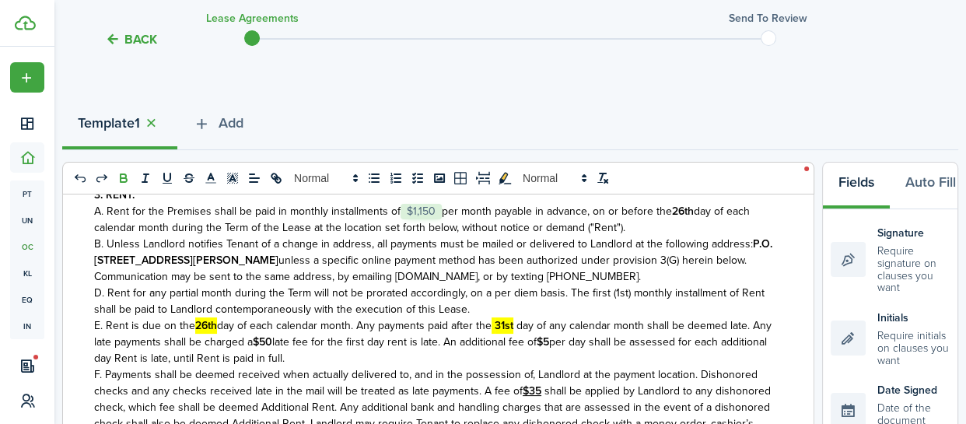
click at [592, 309] on p "D. Rent for any partial month during the Term will not be prorated accordingly,…" at bounding box center [438, 301] width 688 height 33
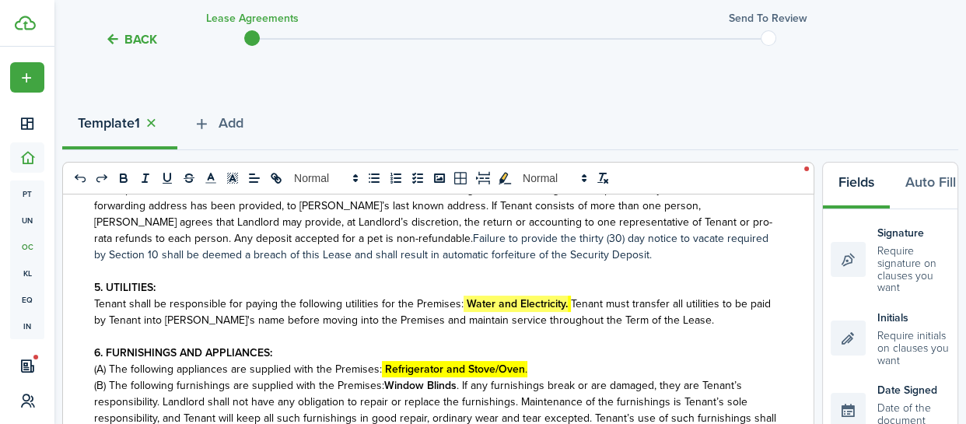
scroll to position [869, 0]
click at [511, 295] on strong "Water and Electricity." at bounding box center [517, 303] width 101 height 16
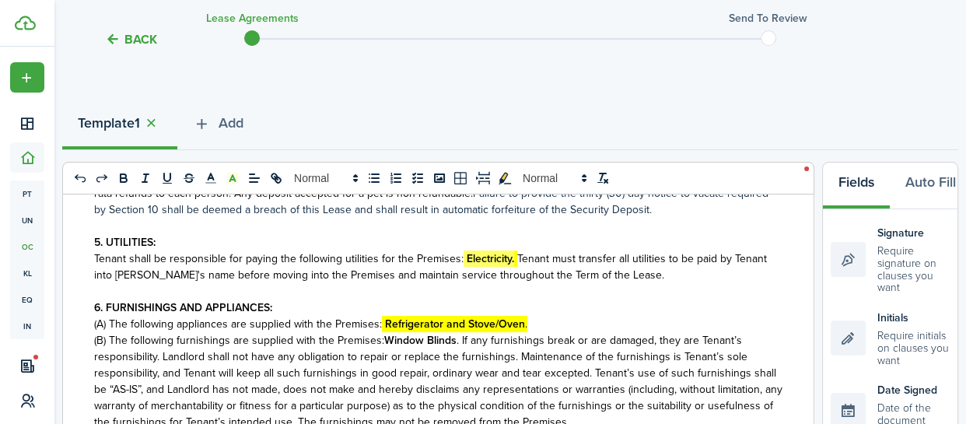
scroll to position [918, 0]
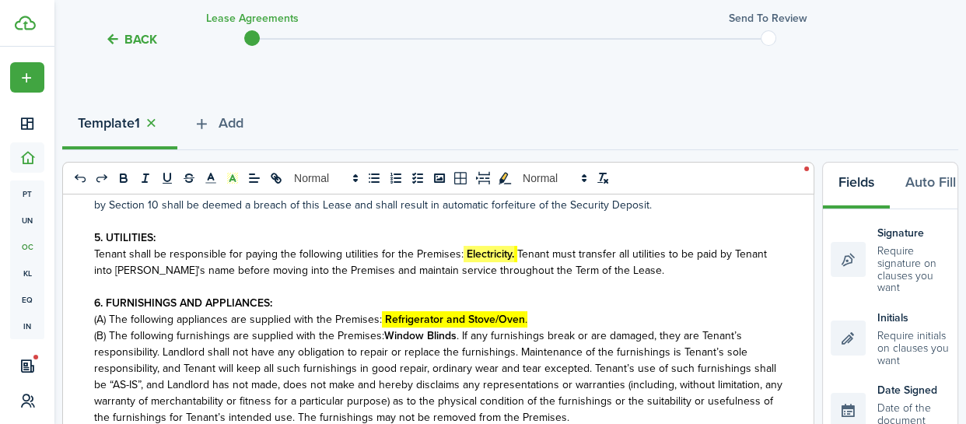
click at [442, 311] on strong "Refrigerator and Stove/Oven" at bounding box center [455, 319] width 140 height 16
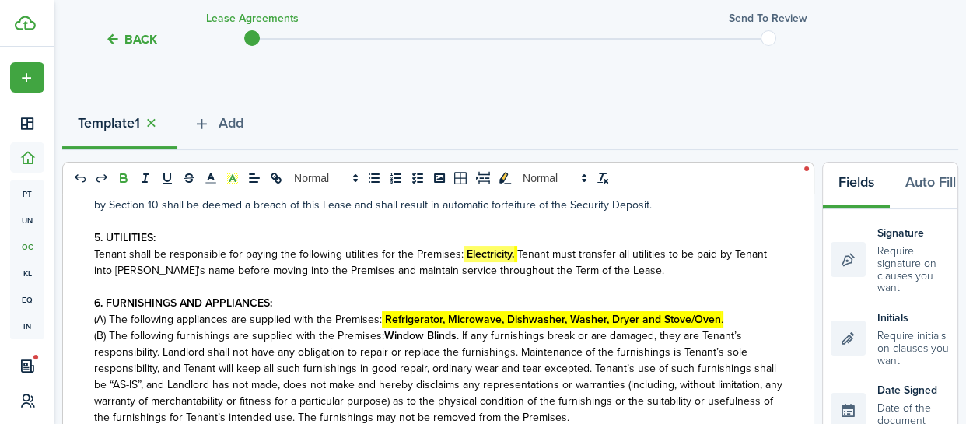
click at [454, 327] on span ". If any furnishings break or are damaged, they are Tenant’s responsibility. La…" at bounding box center [438, 376] width 688 height 98
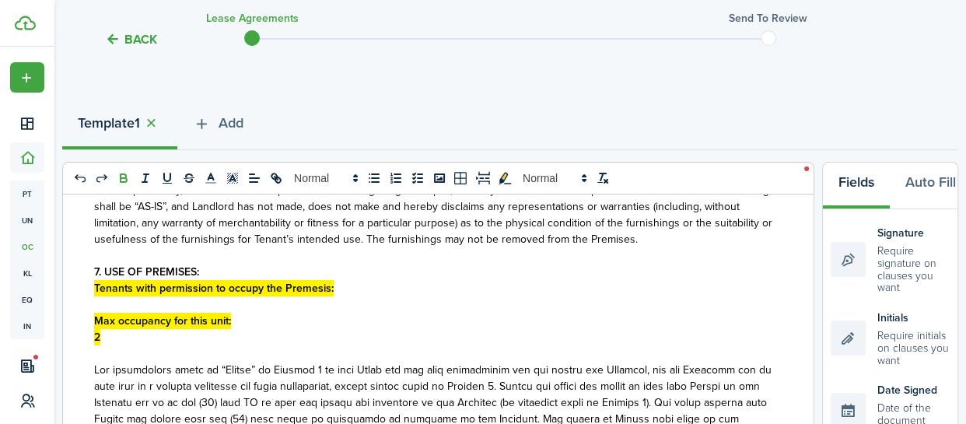
scroll to position [1100, 0]
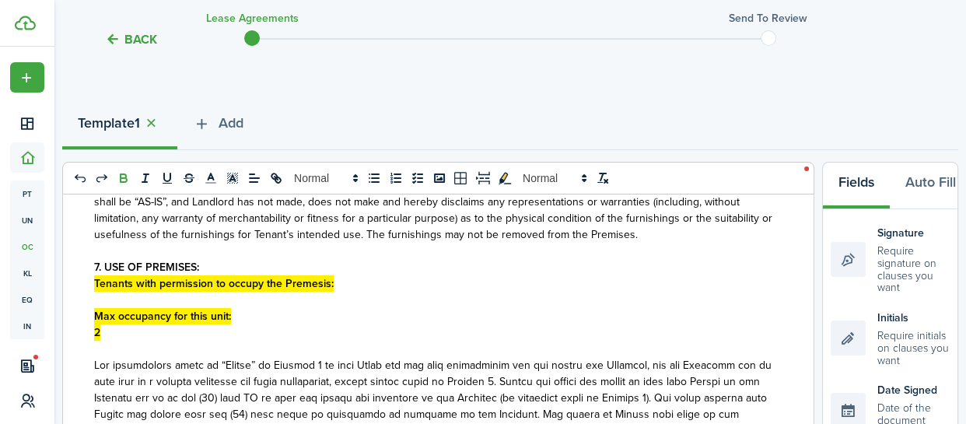
click at [96, 292] on p at bounding box center [438, 300] width 688 height 16
click at [101, 324] on p "2" at bounding box center [438, 332] width 688 height 16
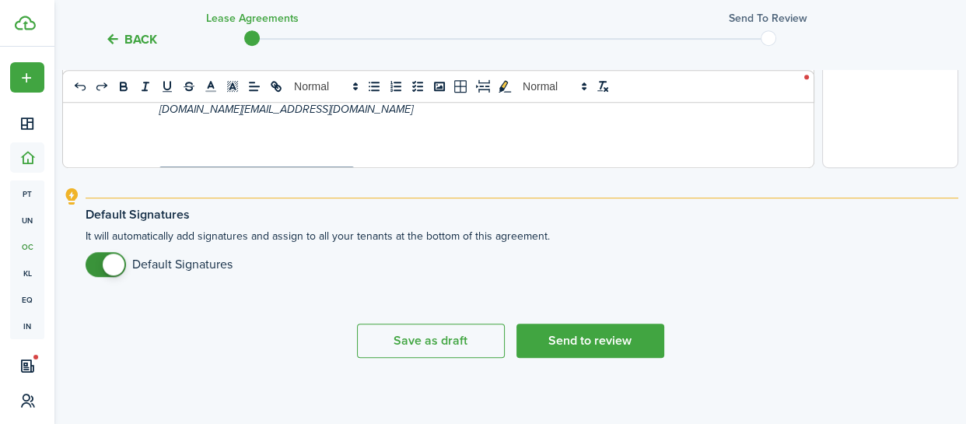
scroll to position [785, 0]
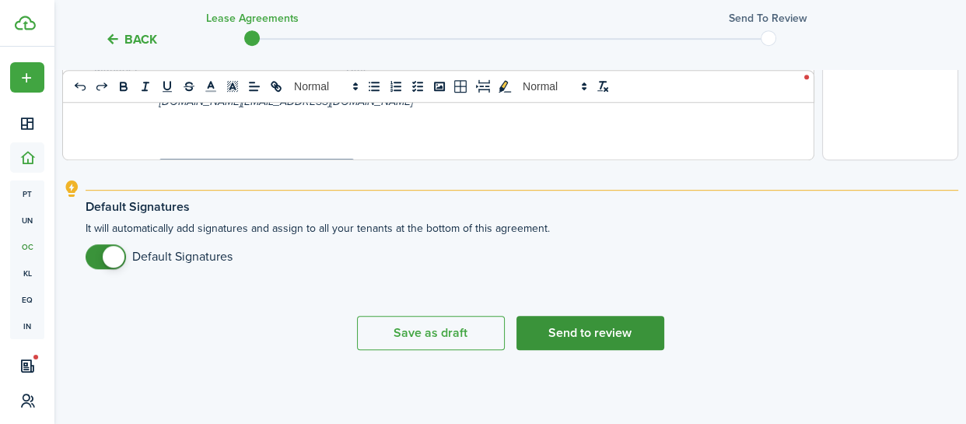
click at [583, 334] on button "Send to review" at bounding box center [590, 333] width 148 height 34
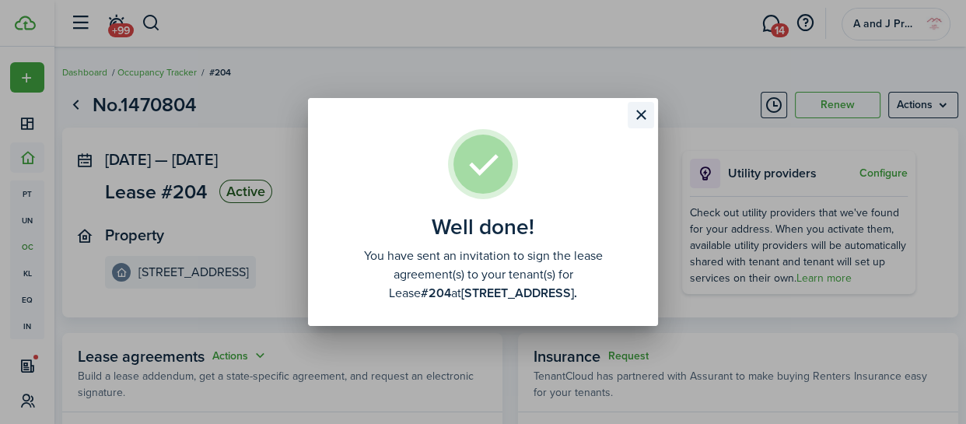
click at [640, 114] on button "Close modal" at bounding box center [641, 115] width 26 height 26
